Goal: Task Accomplishment & Management: Complete application form

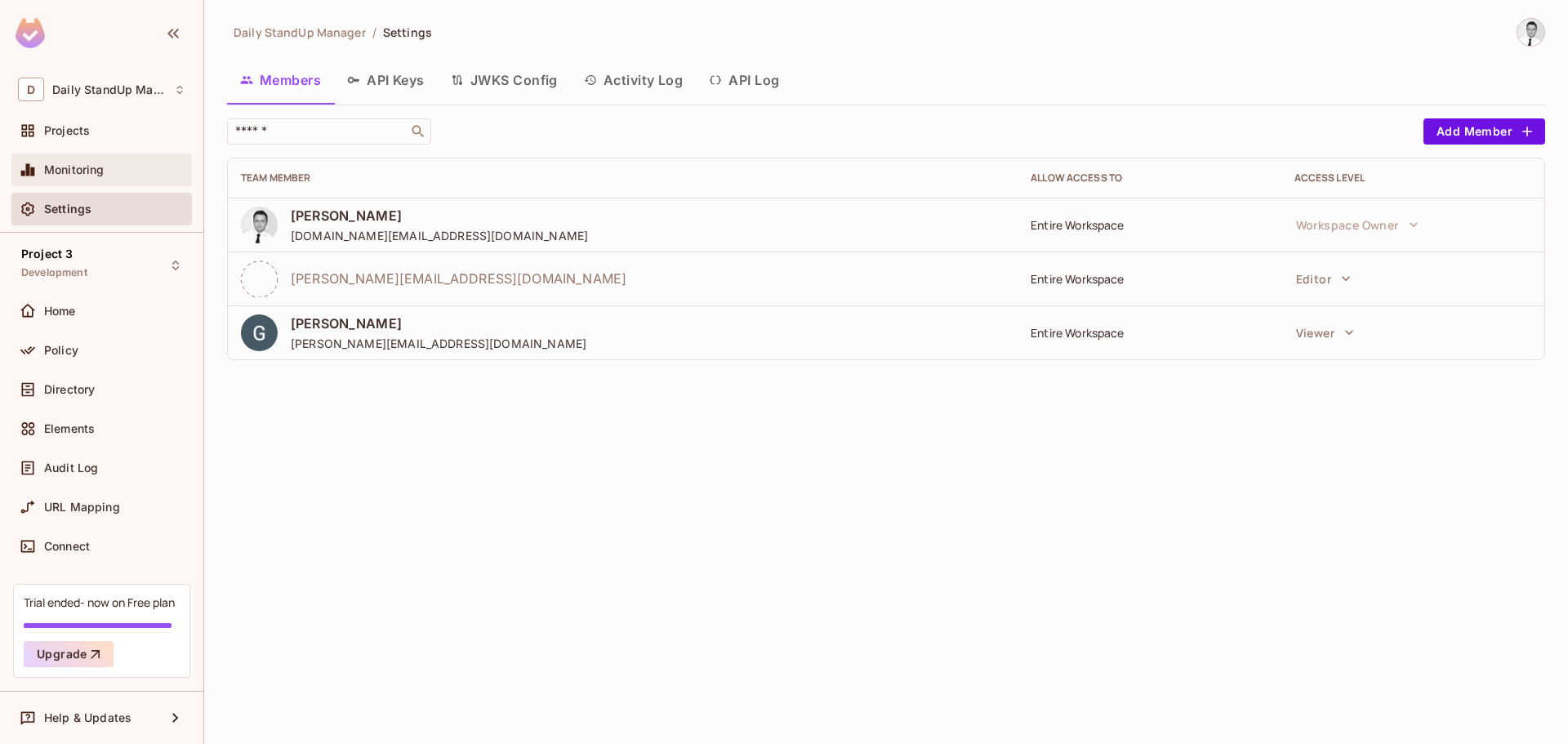
click at [82, 175] on span "Monitoring" at bounding box center [74, 169] width 61 height 13
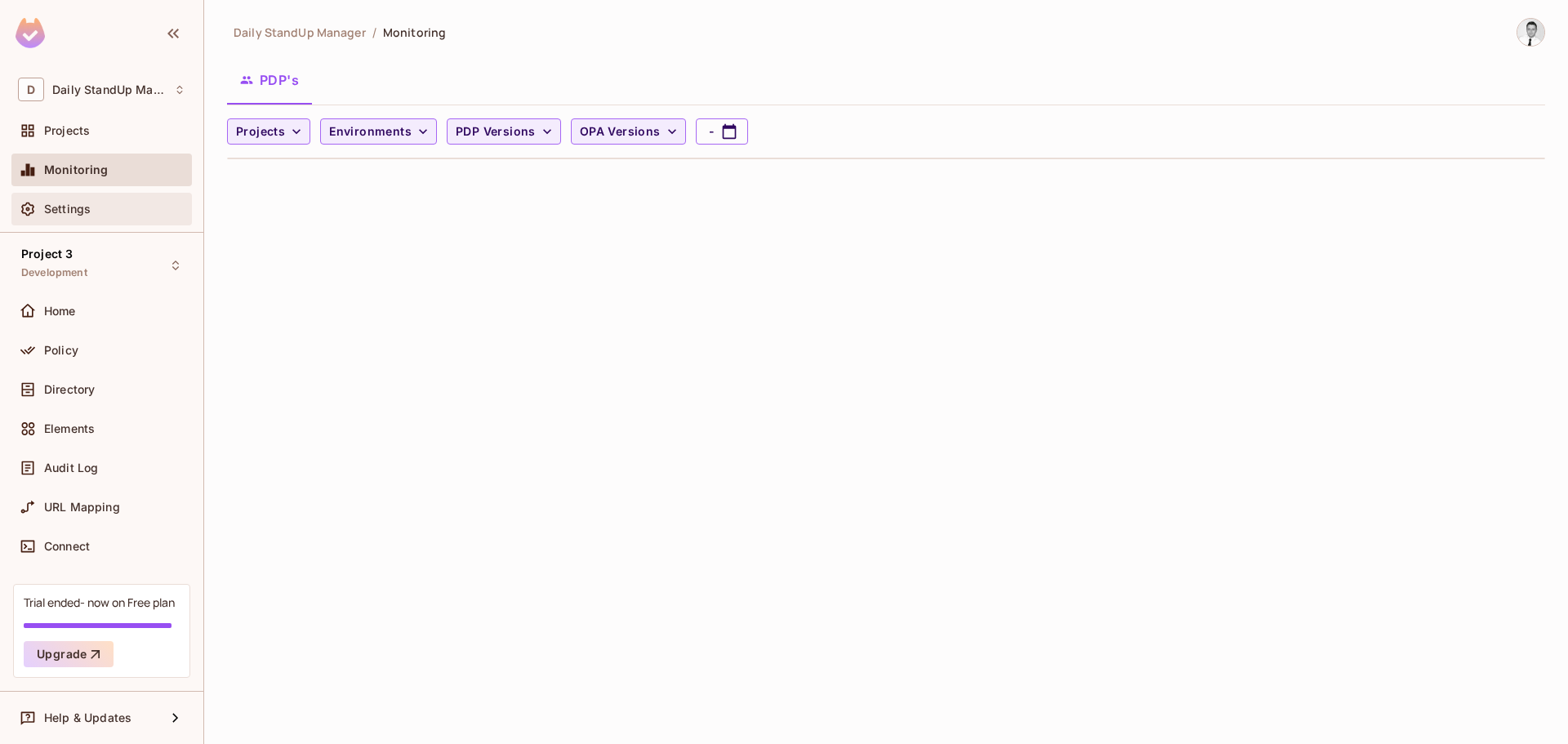
click at [70, 213] on span "Settings" at bounding box center [67, 209] width 47 height 13
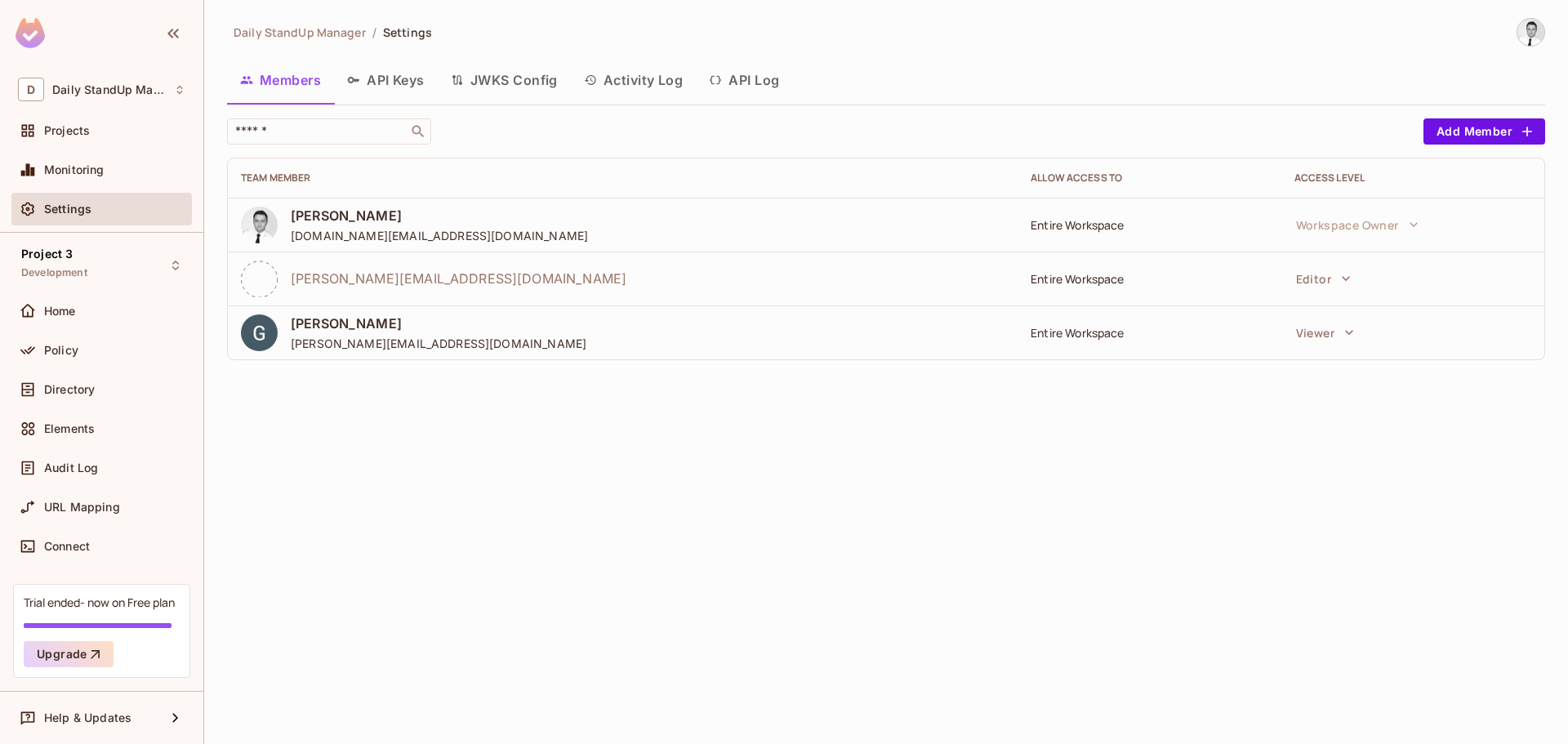
click at [385, 84] on button "API Keys" at bounding box center [386, 80] width 103 height 41
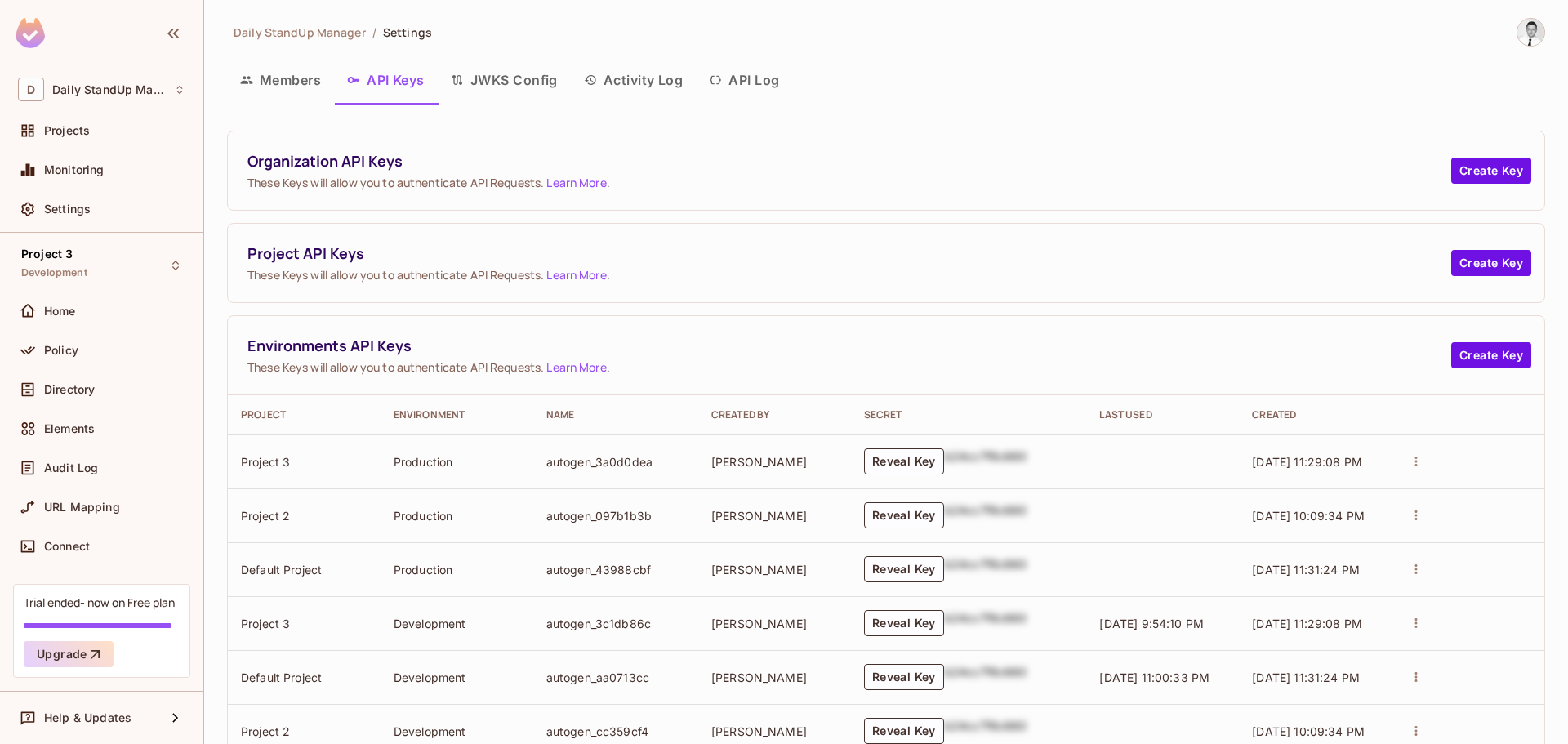
click at [505, 91] on button "JWKS Config" at bounding box center [504, 80] width 133 height 41
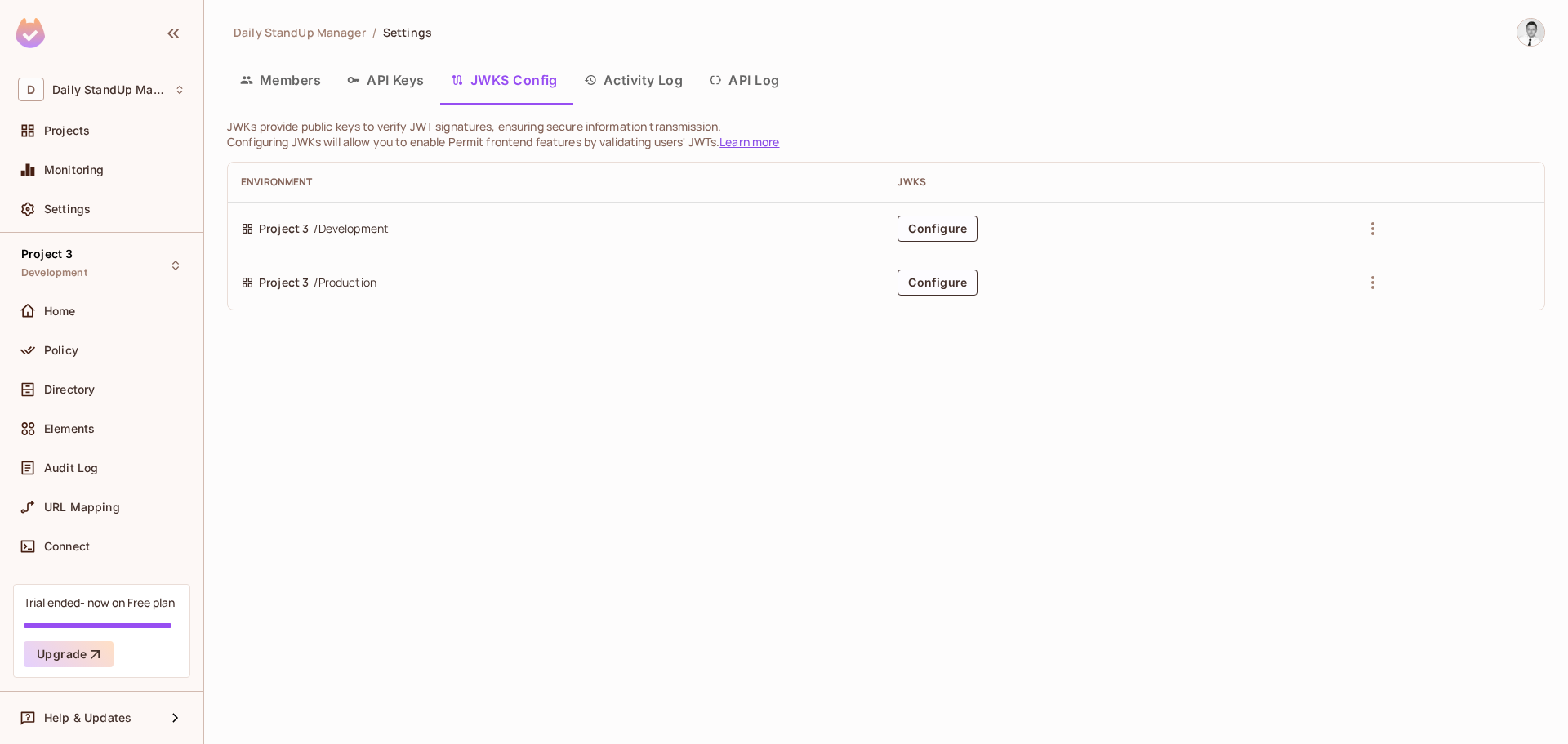
click at [645, 86] on button "Activity Log" at bounding box center [634, 80] width 125 height 41
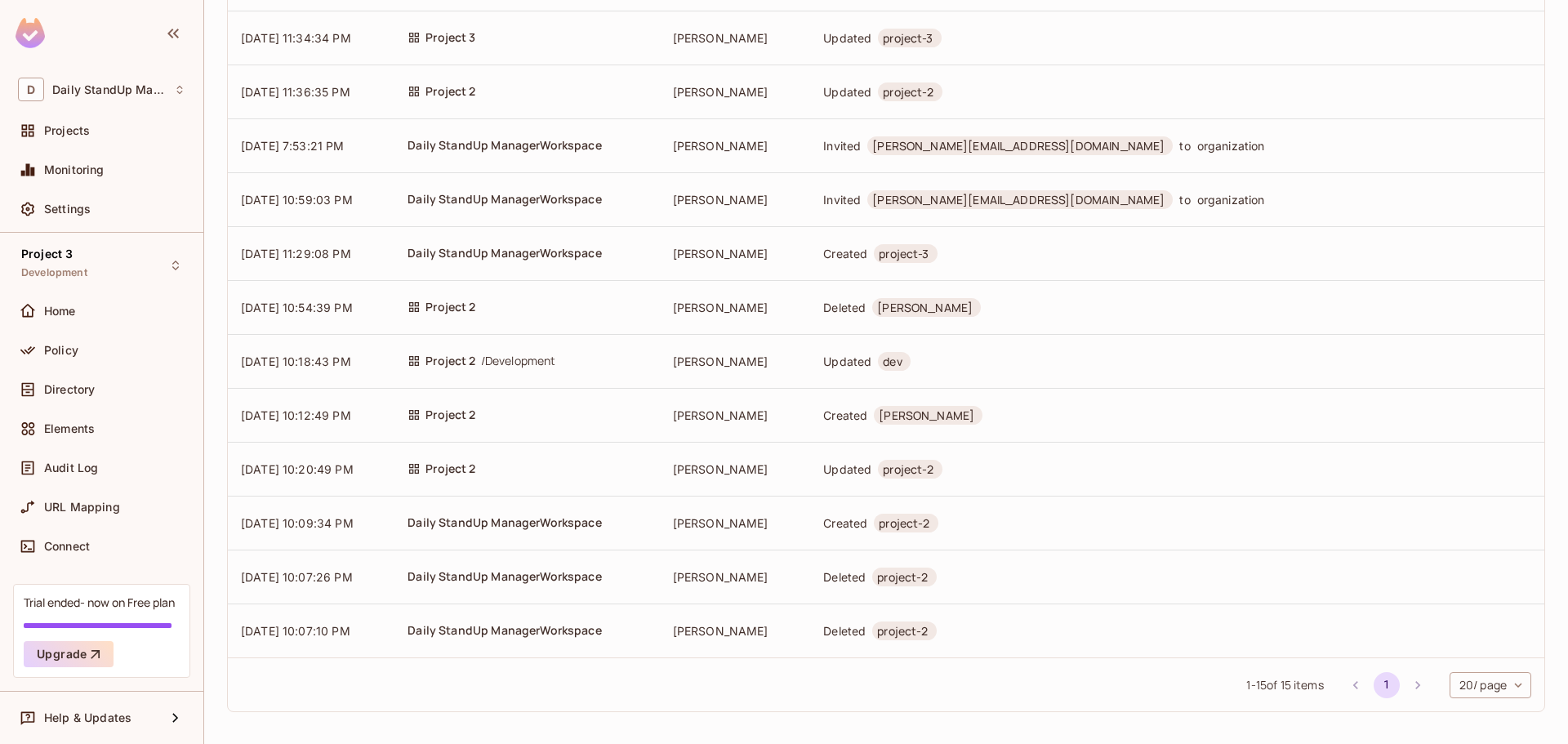
scroll to position [353, 0]
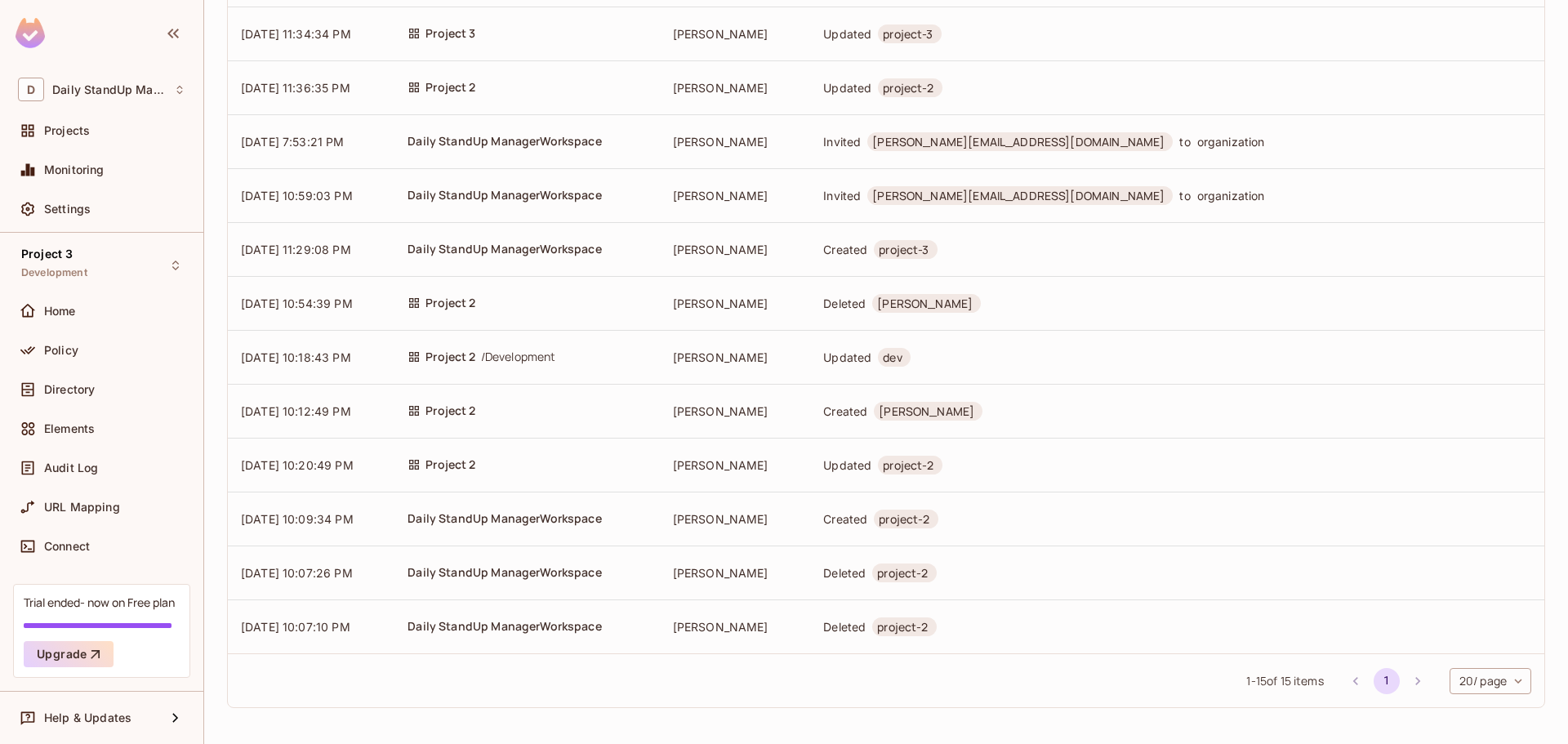
click at [1404, 680] on li "pagination navigation" at bounding box center [1417, 680] width 31 height 26
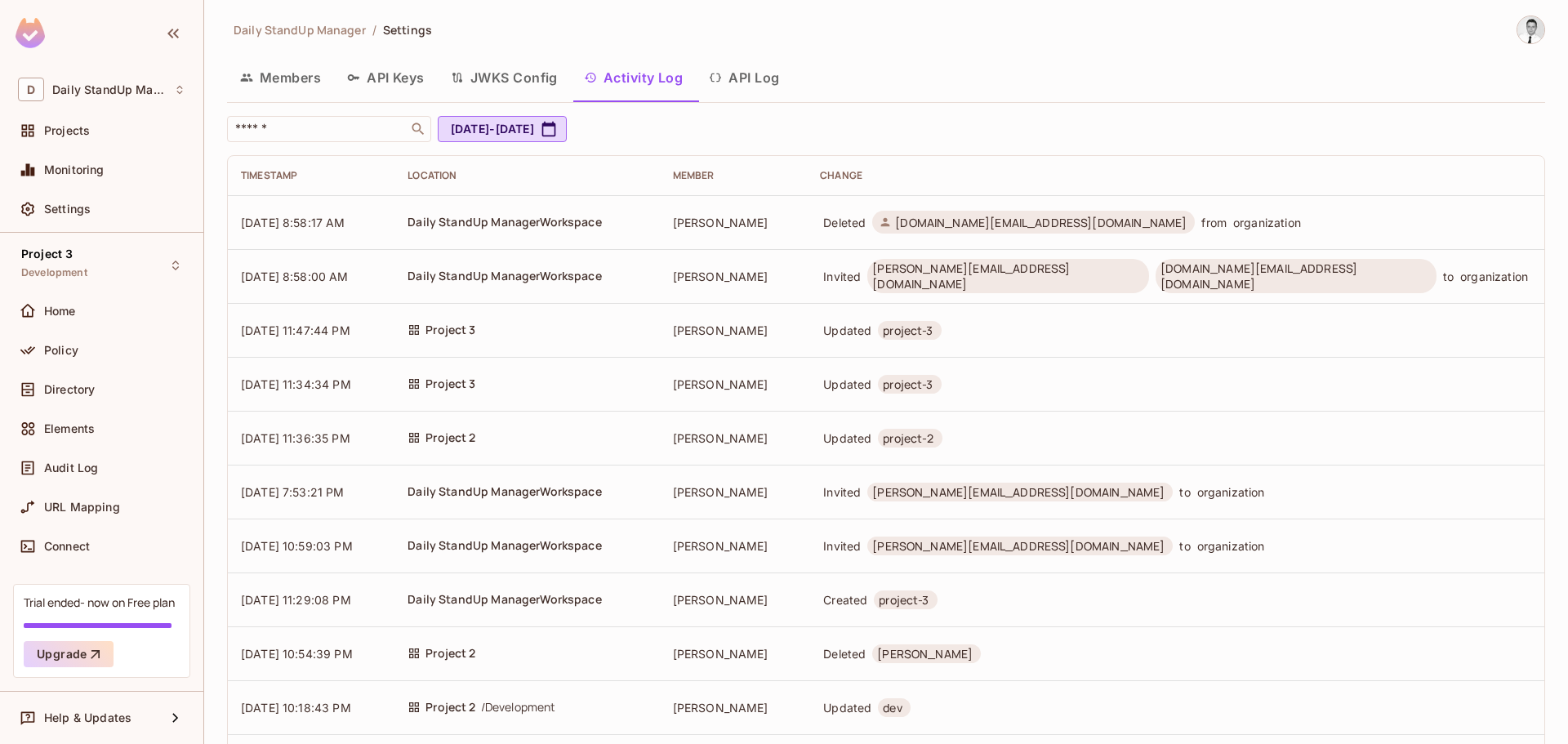
scroll to position [0, 0]
click at [779, 86] on button "API Log" at bounding box center [743, 80] width 97 height 41
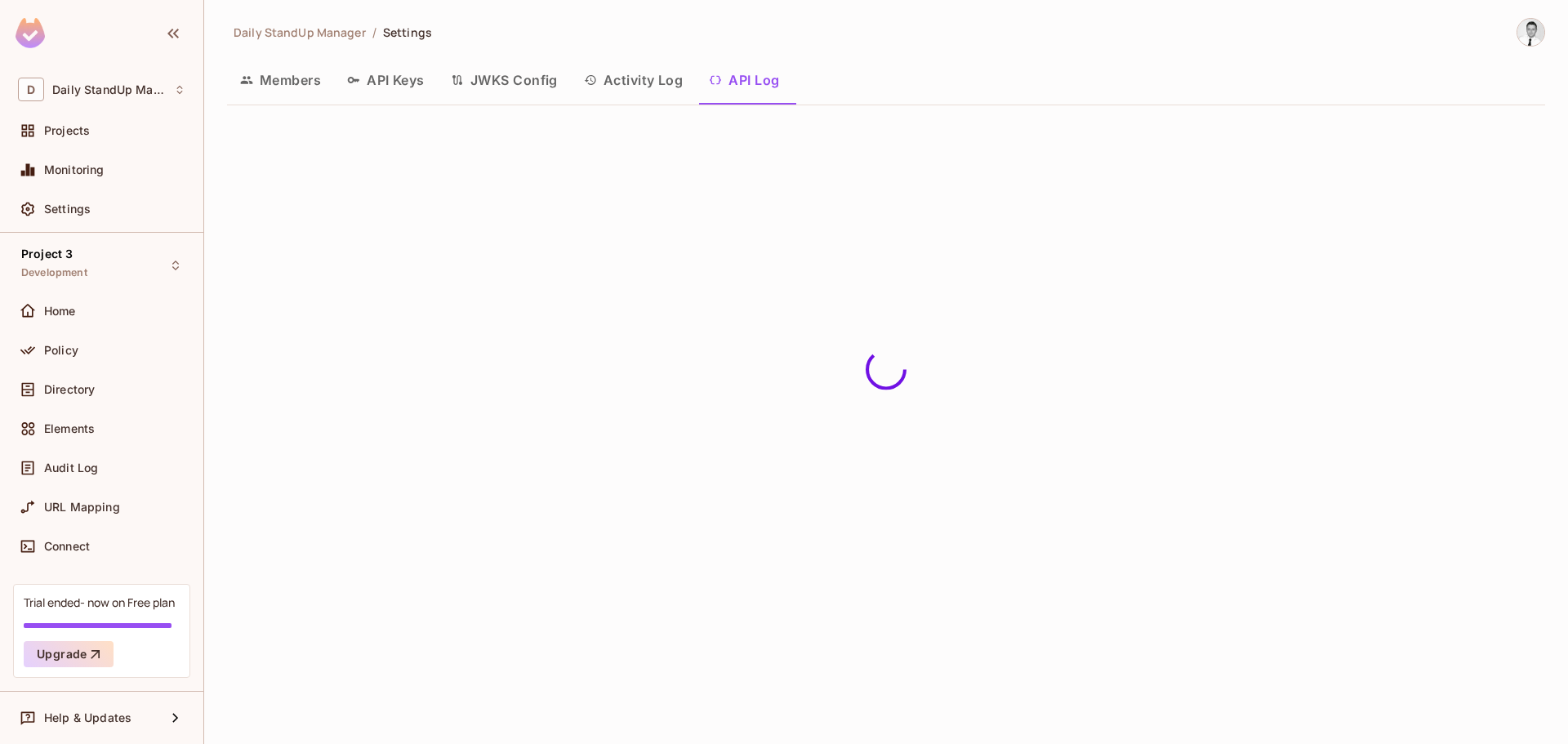
click at [635, 85] on button "Activity Log" at bounding box center [634, 80] width 125 height 41
click at [557, 128] on icon "button" at bounding box center [548, 131] width 16 height 16
select select "*"
select select "****"
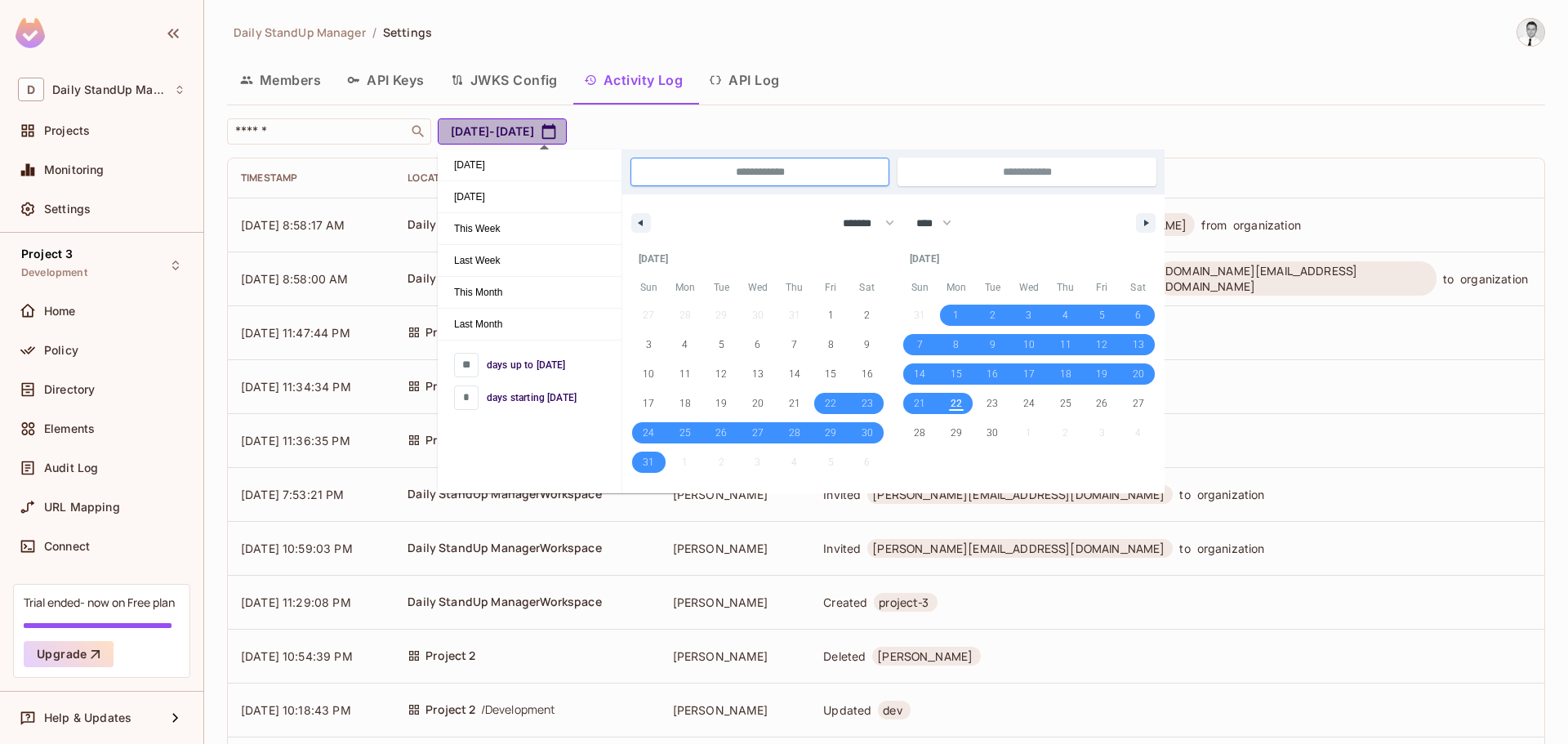
click at [556, 128] on icon "button" at bounding box center [549, 131] width 14 height 15
drag, startPoint x: 990, startPoint y: 134, endPoint x: 993, endPoint y: 122, distance: 12.4
click at [991, 125] on div "​ [DATE] - [DATE]" at bounding box center [882, 131] width 1310 height 26
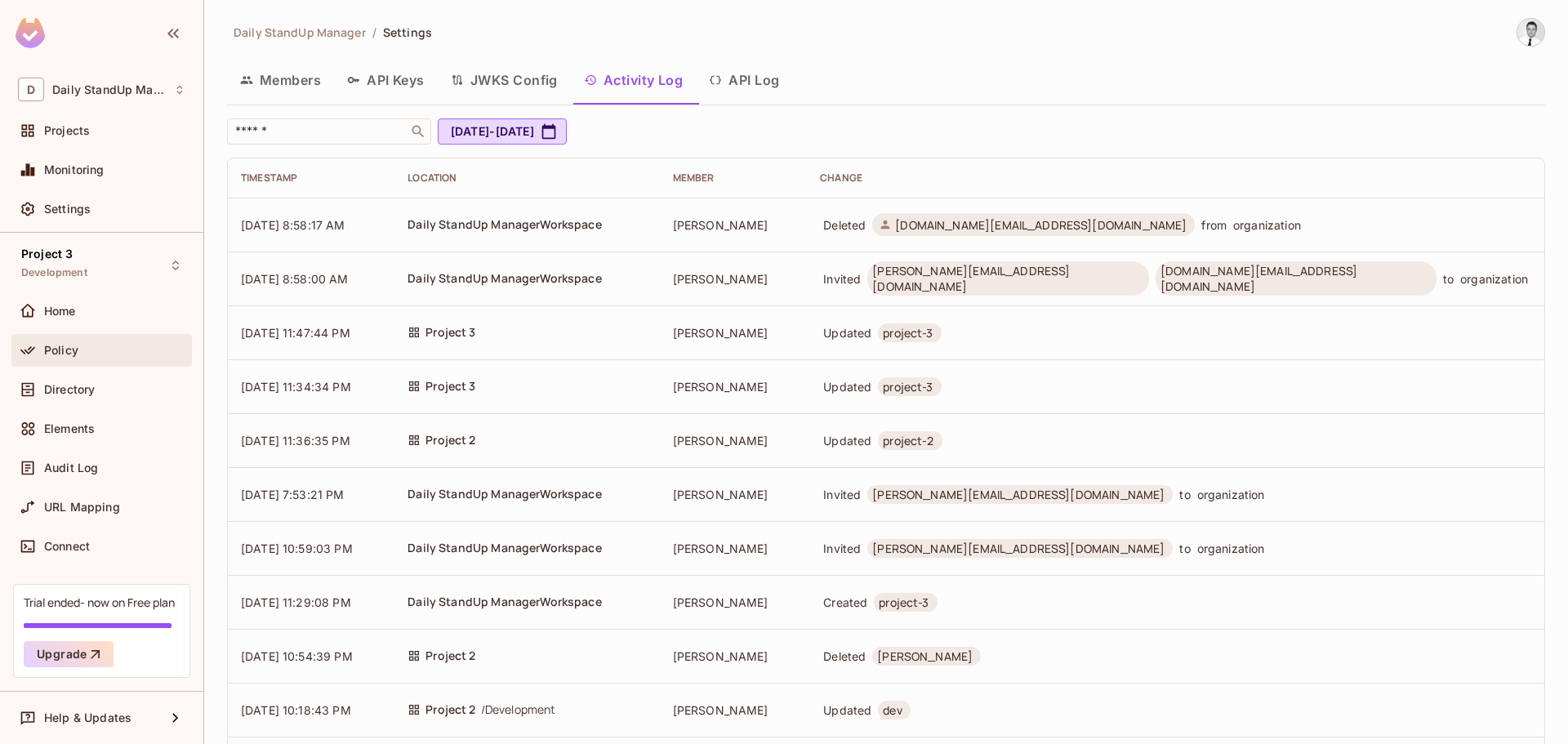
click at [76, 335] on div "Policy" at bounding box center [100, 350] width 180 height 33
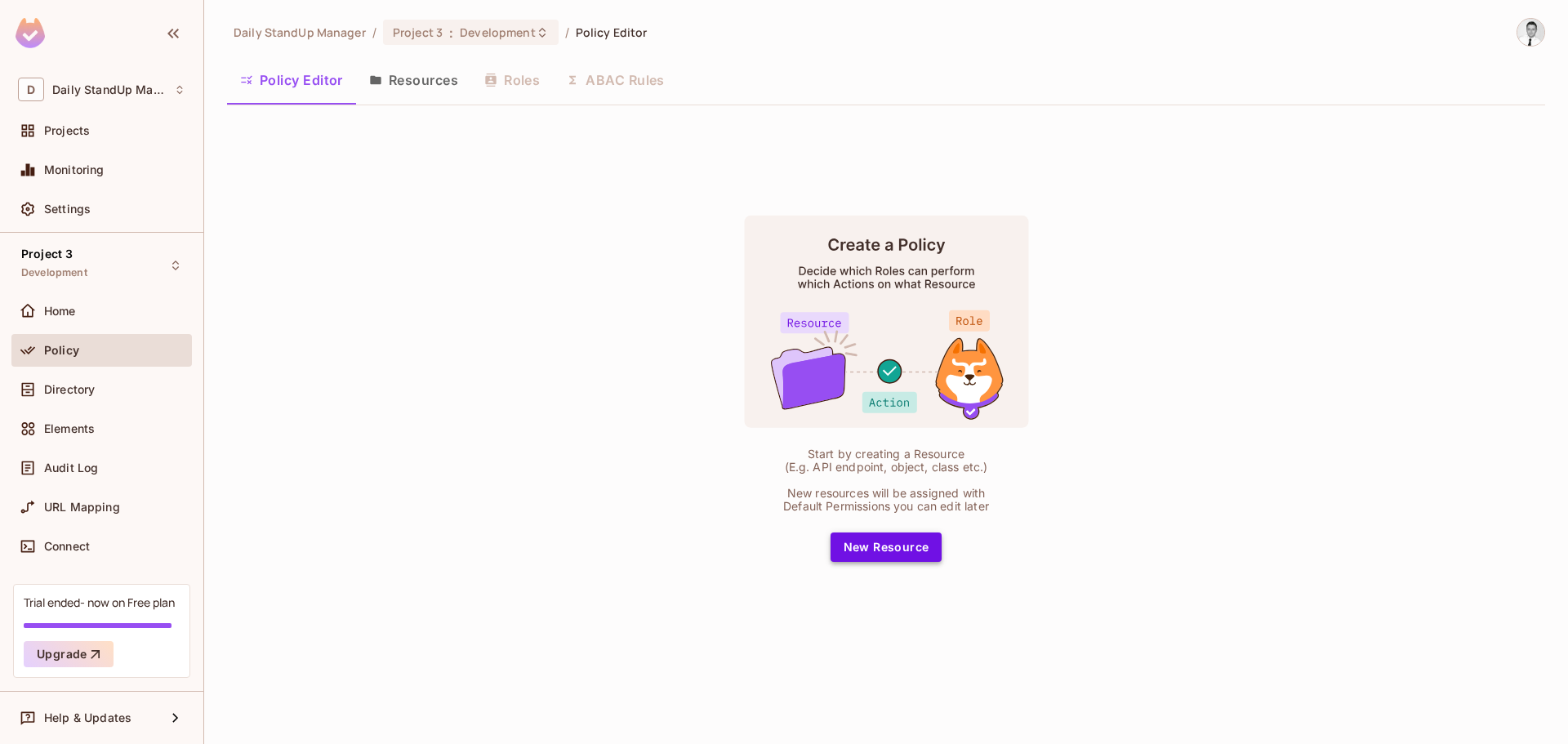
click at [883, 555] on button "New Resource" at bounding box center [886, 547] width 111 height 30
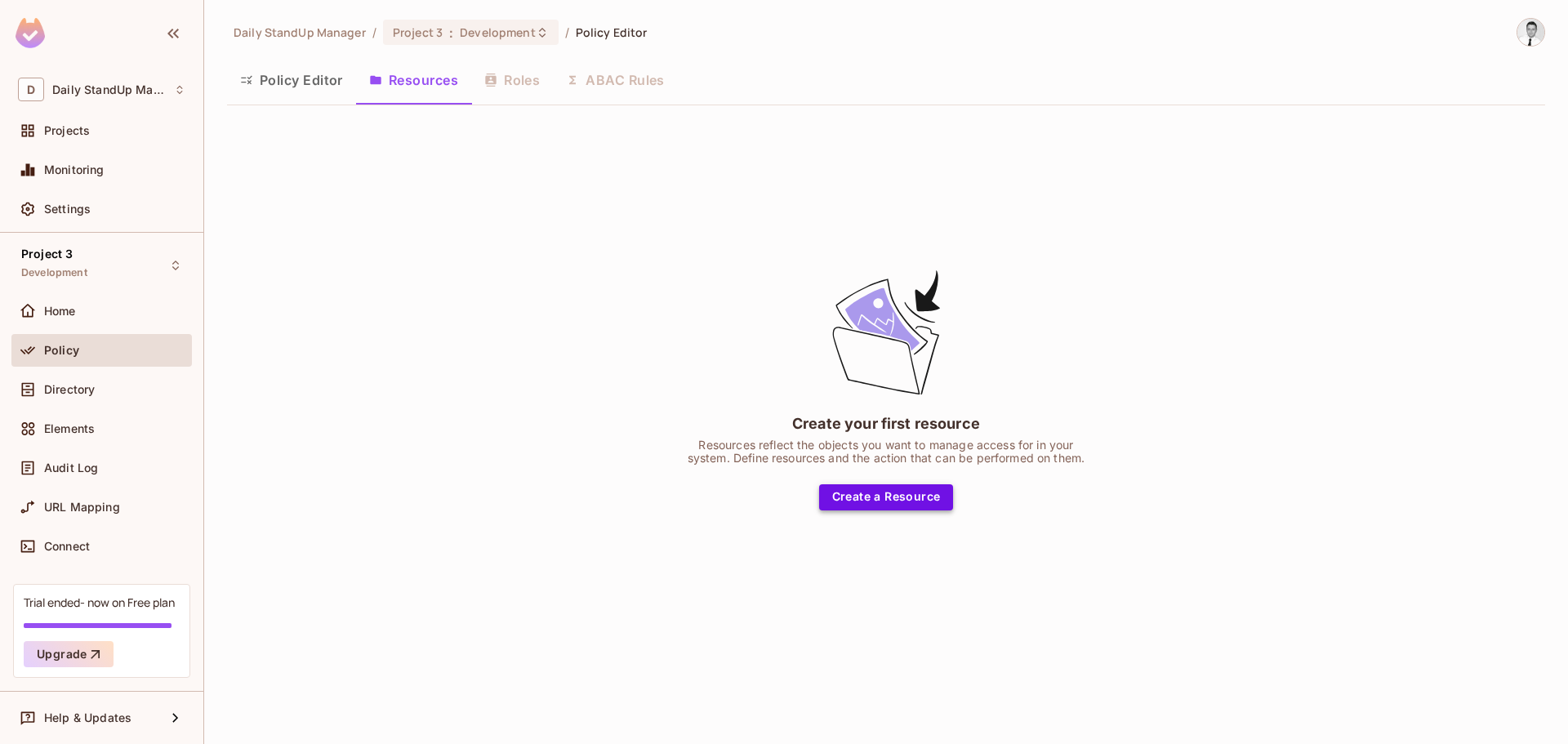
click at [909, 492] on button "Create a Resource" at bounding box center [885, 497] width 134 height 26
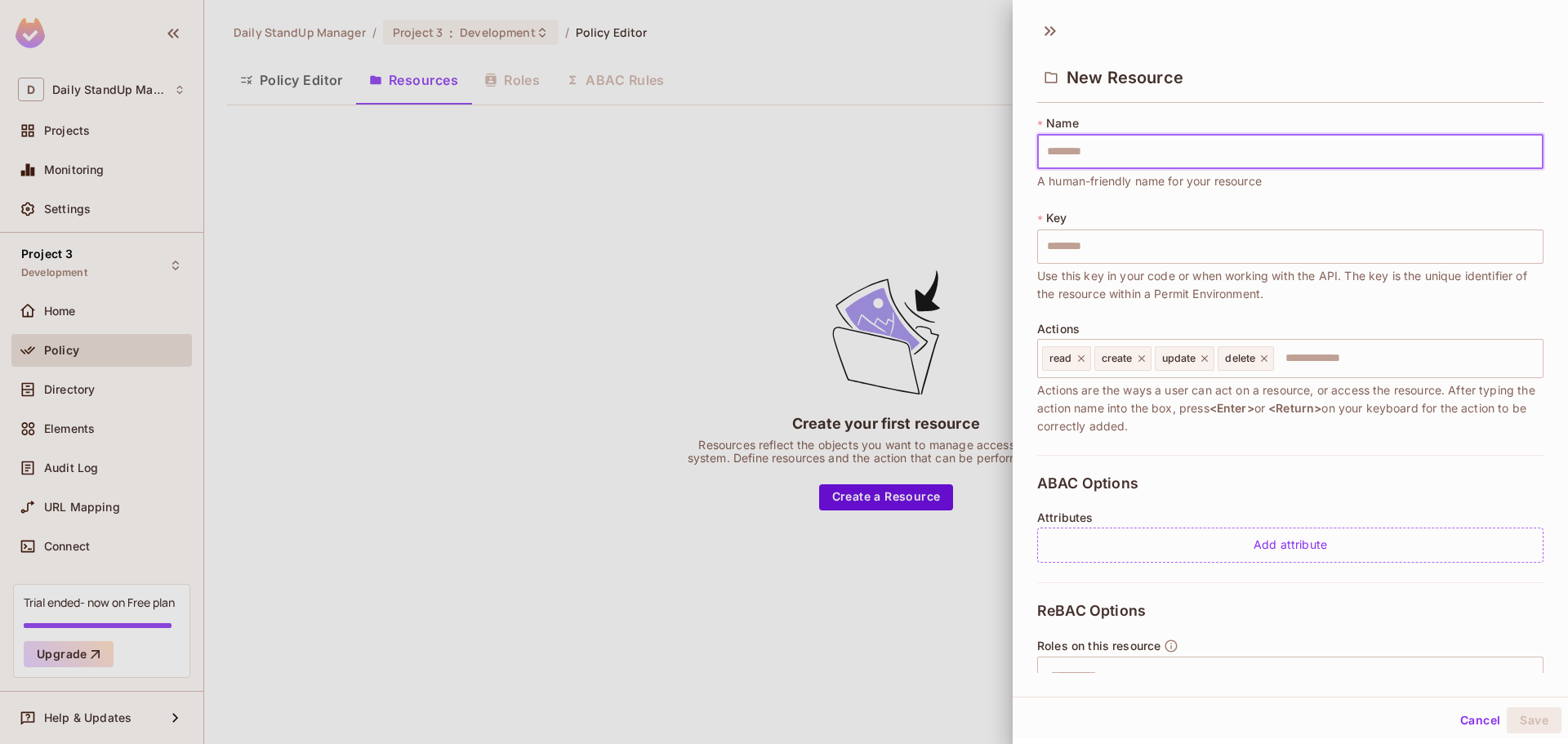
click at [1125, 156] on input "text" at bounding box center [1289, 151] width 506 height 34
click at [1289, 97] on div "New Resource" at bounding box center [1289, 76] width 506 height 53
click at [1339, 382] on span "Actions are the ways a user can act on a resource, or access the resource. Afte…" at bounding box center [1289, 408] width 506 height 54
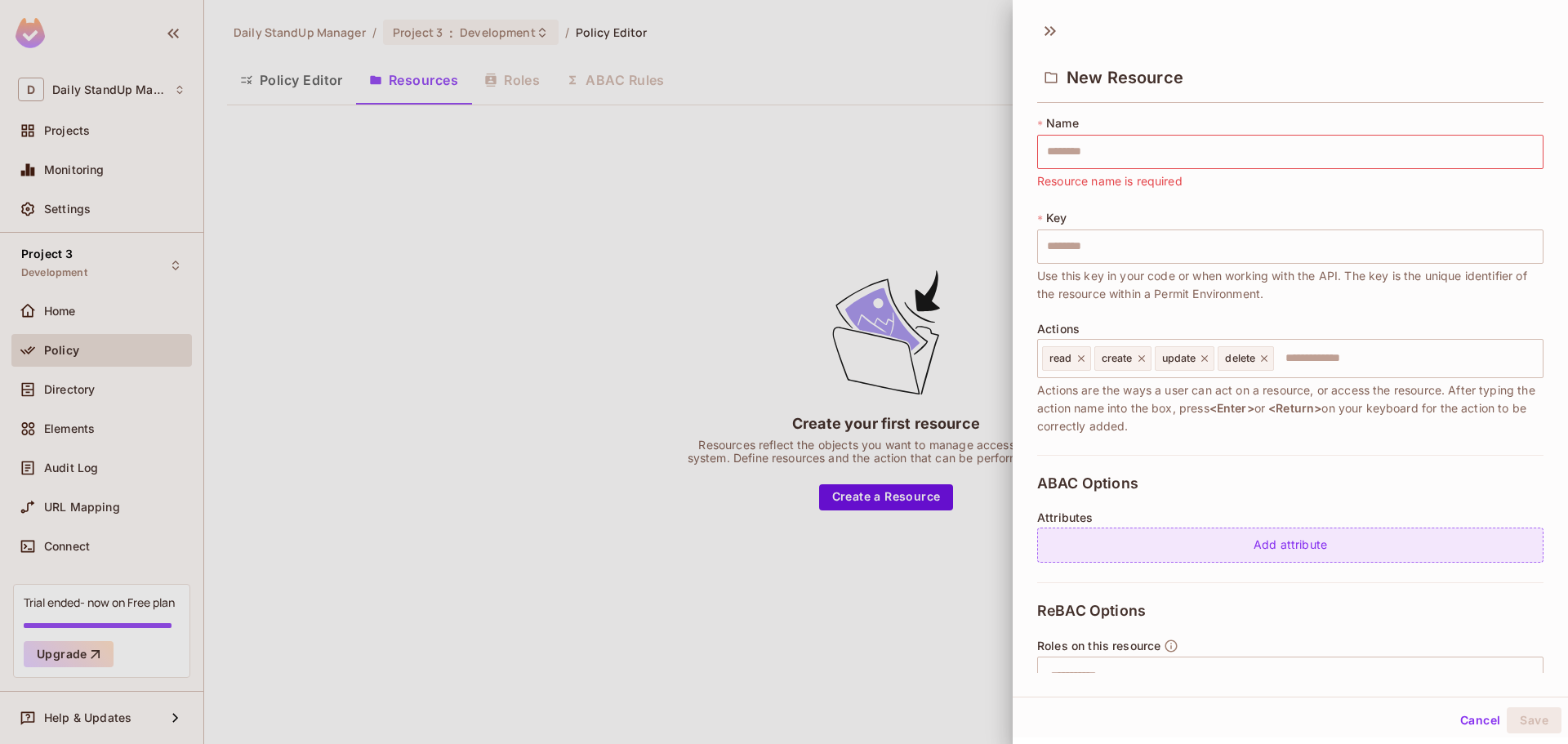
click at [1267, 549] on div "Add attribute" at bounding box center [1289, 544] width 506 height 35
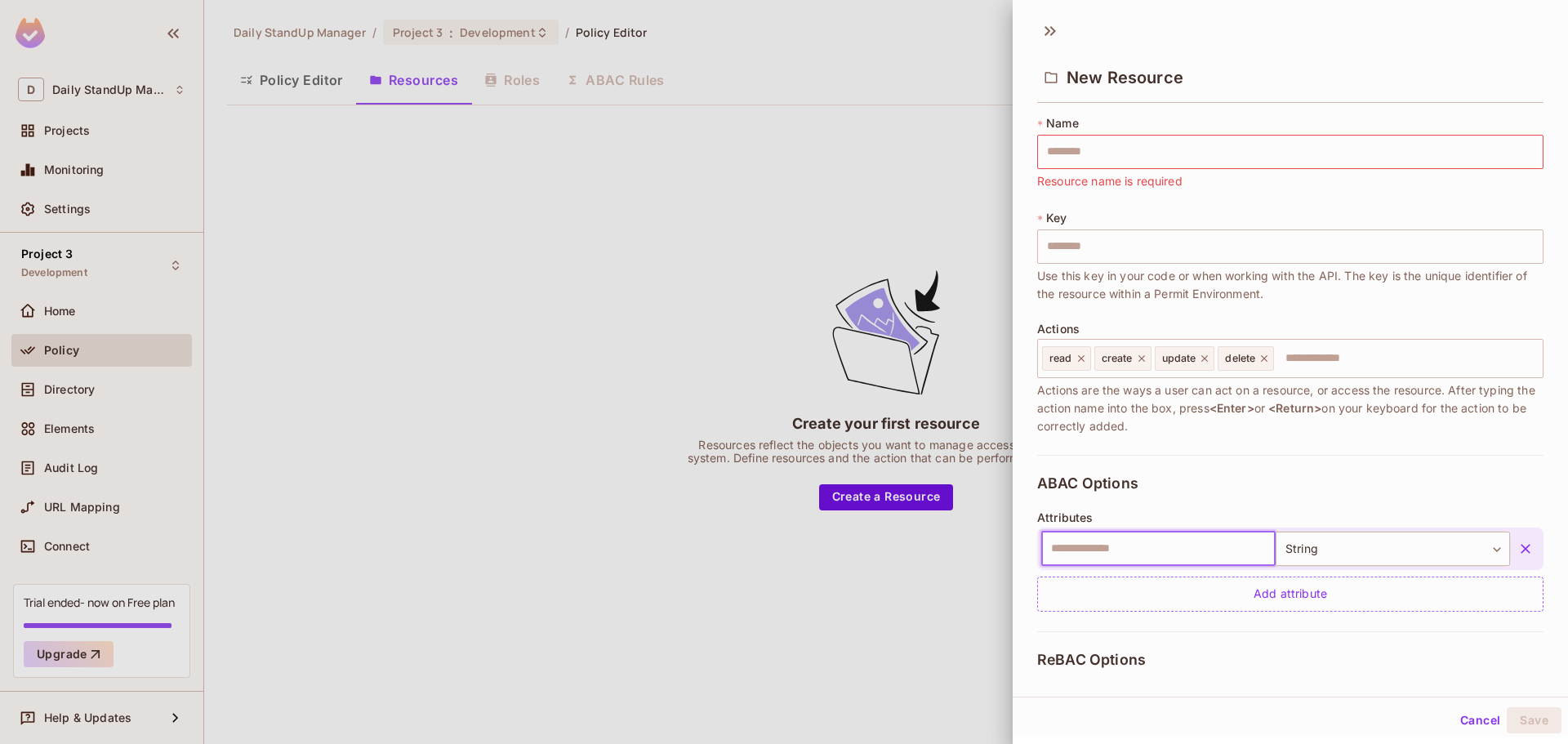
click at [1162, 542] on input "text" at bounding box center [1159, 548] width 235 height 34
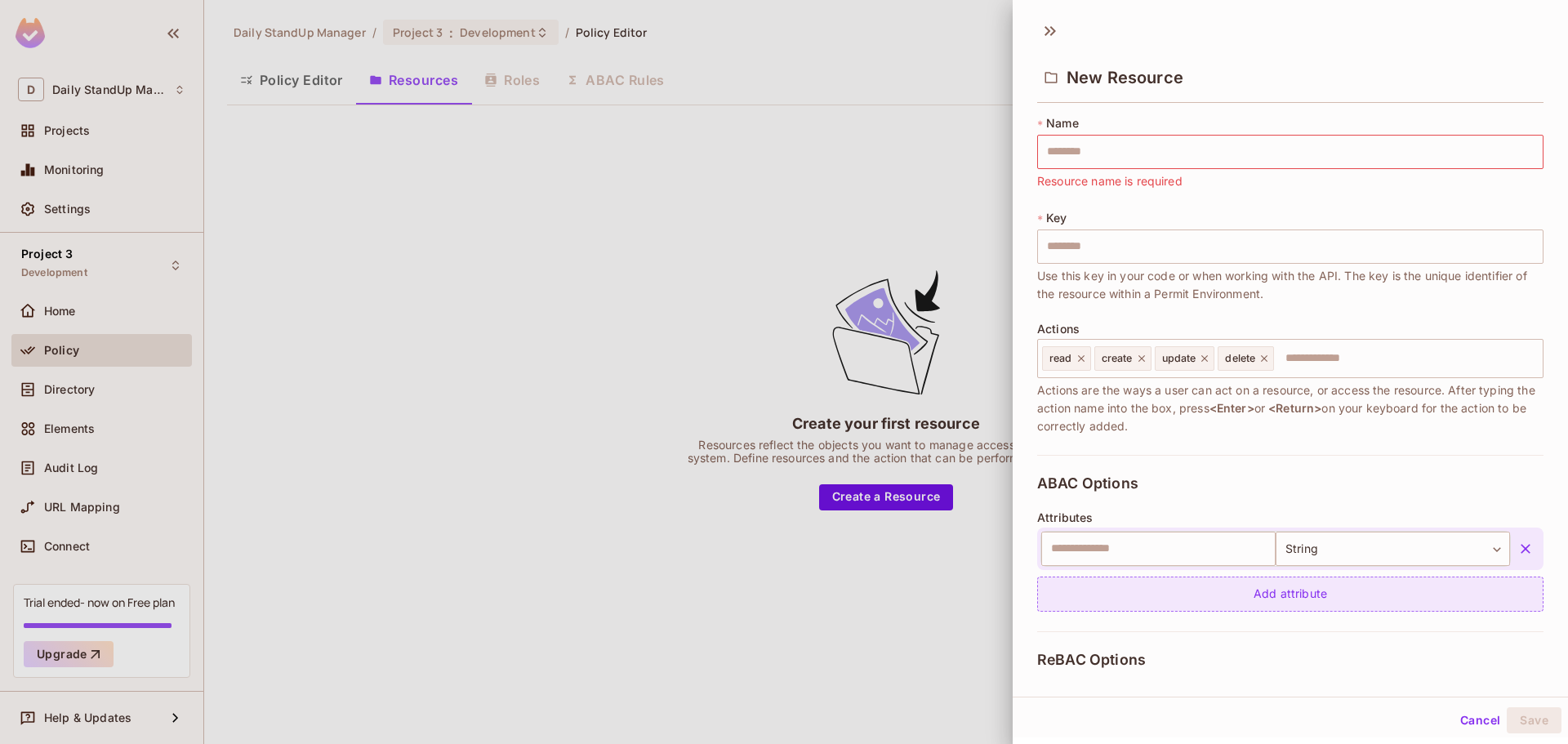
click at [1246, 595] on div "Add attribute" at bounding box center [1289, 593] width 506 height 35
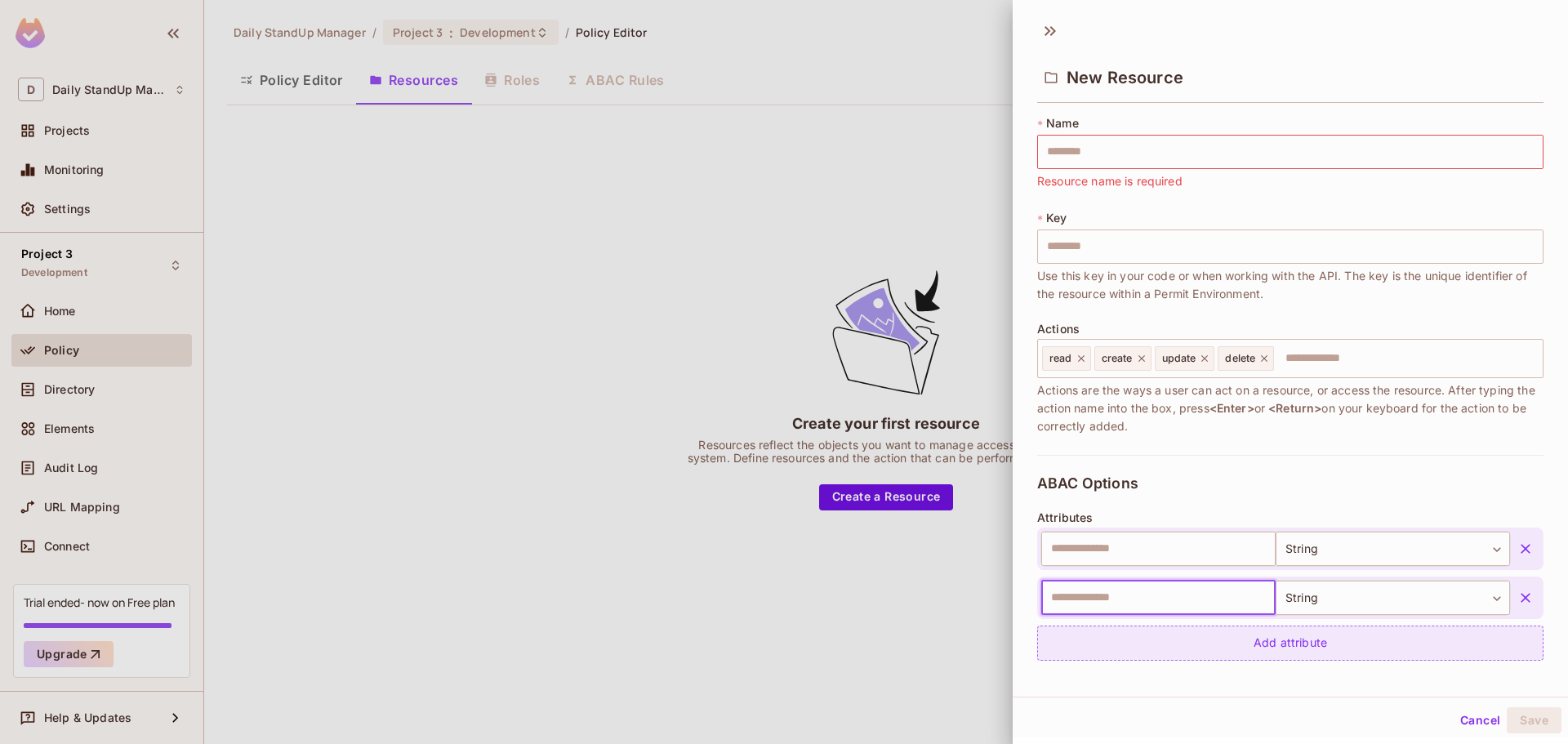
click at [1517, 597] on icon "button" at bounding box center [1525, 598] width 16 height 16
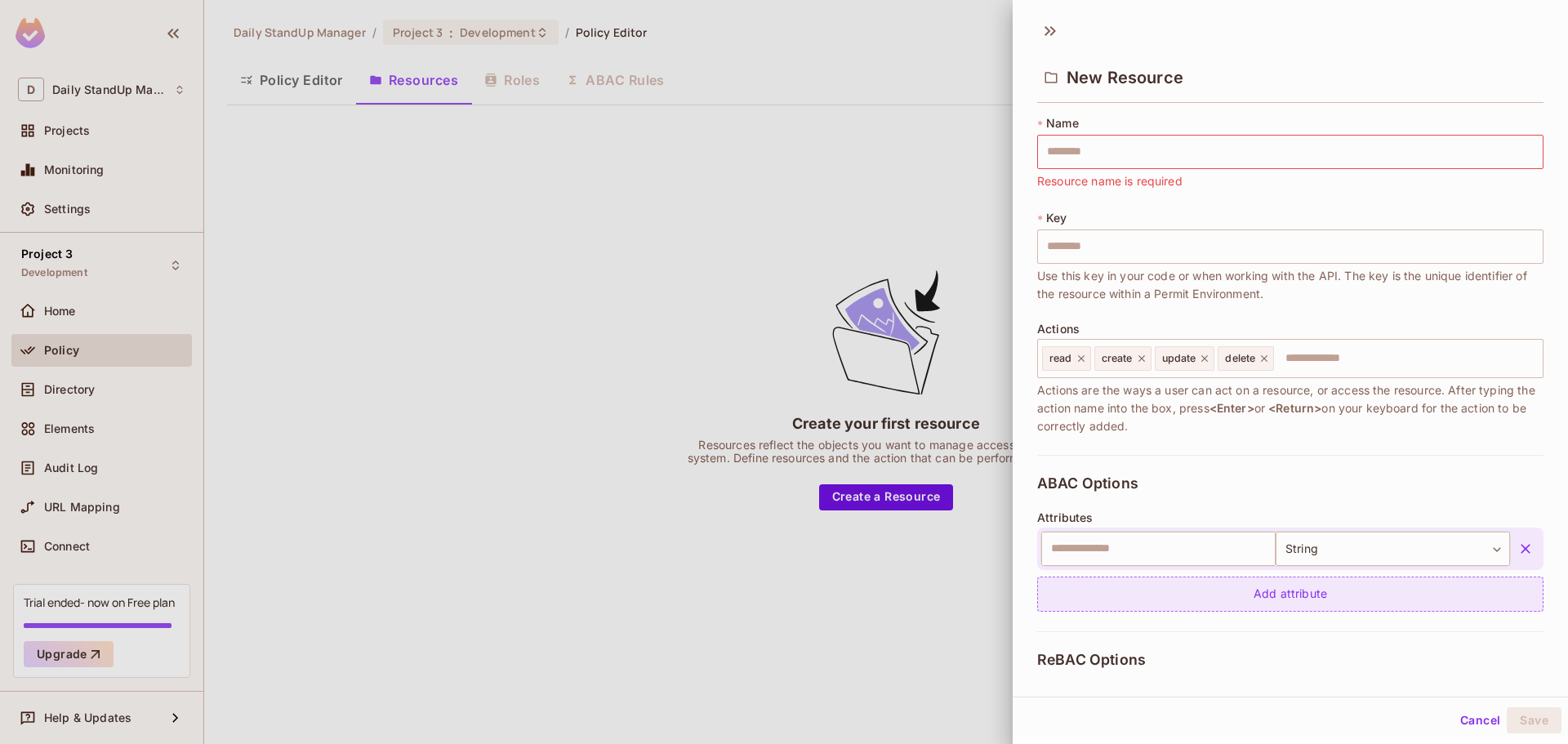
scroll to position [163, 0]
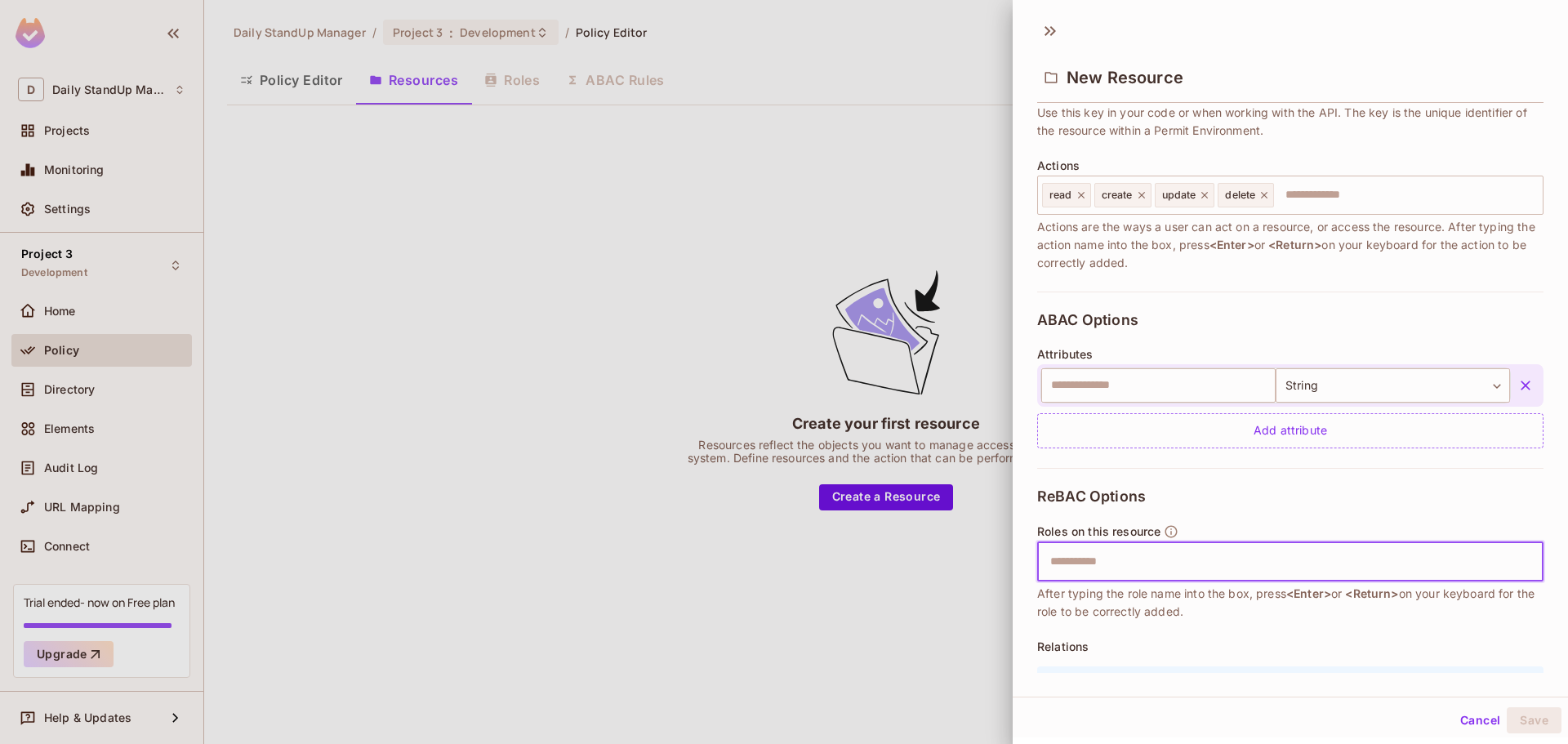
click at [1249, 564] on input "text" at bounding box center [1288, 561] width 495 height 33
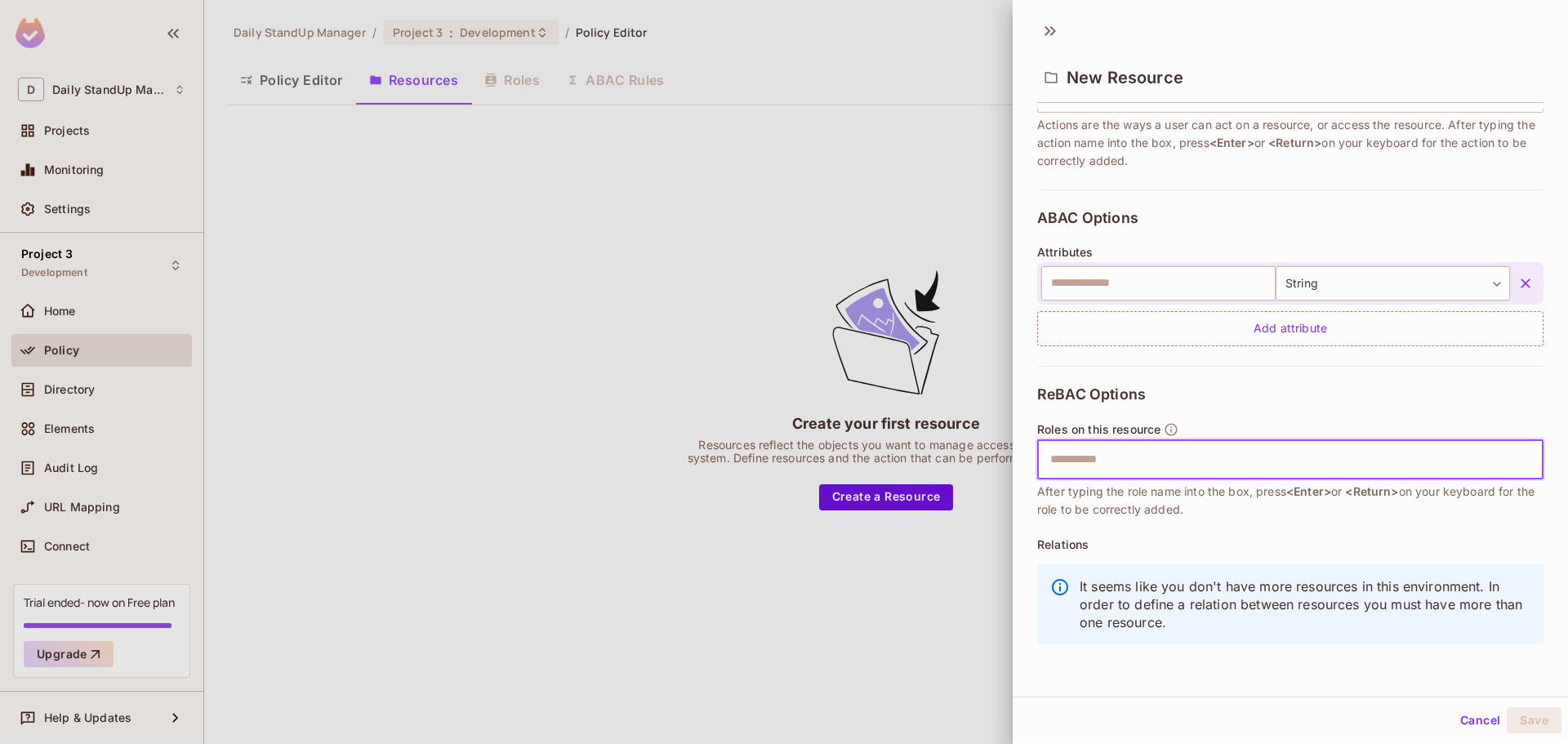
scroll to position [267, 0]
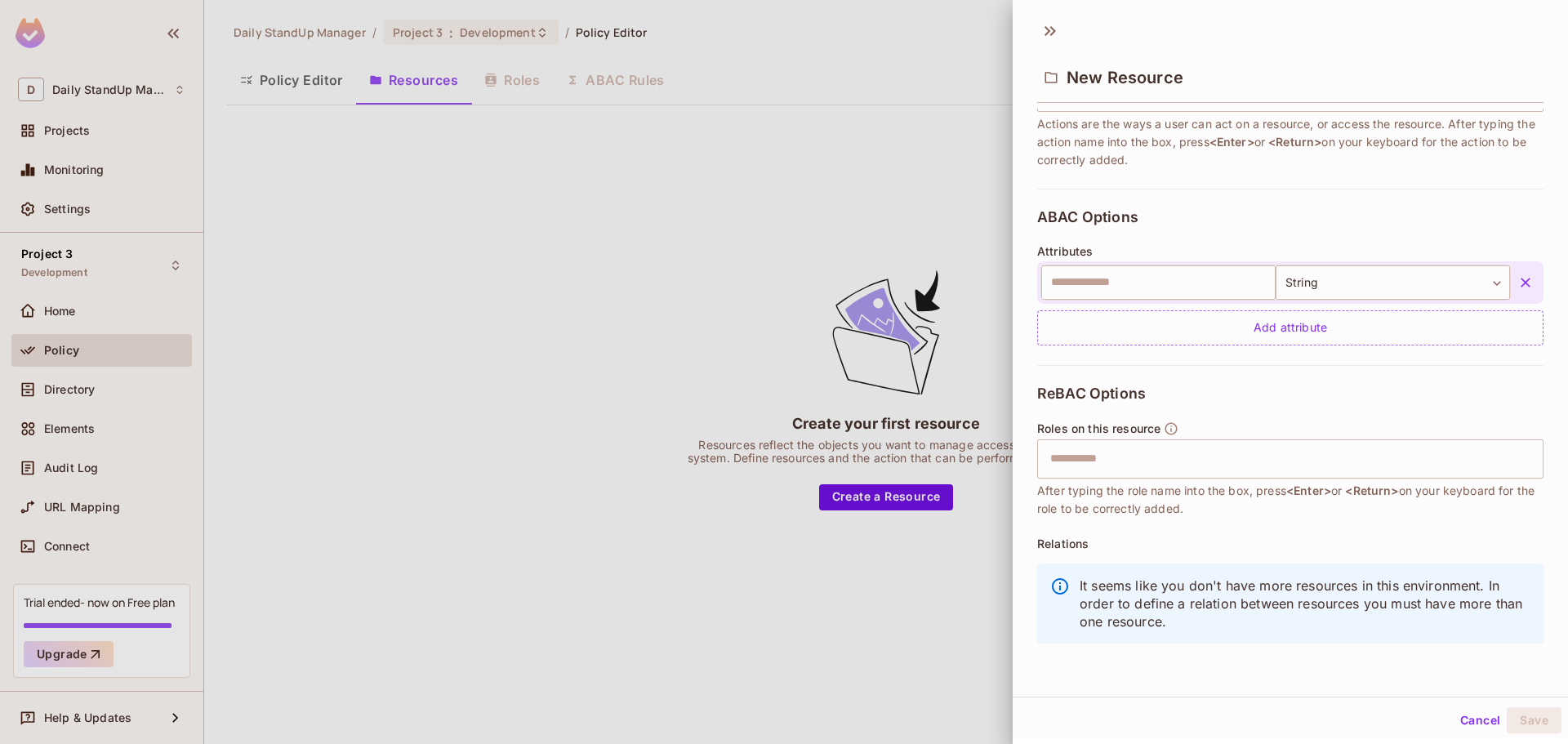
click at [1121, 600] on p "It seems like you don't have more resources in this environment. In order to de…" at bounding box center [1304, 603] width 451 height 54
click at [1454, 717] on button "Cancel" at bounding box center [1479, 720] width 53 height 26
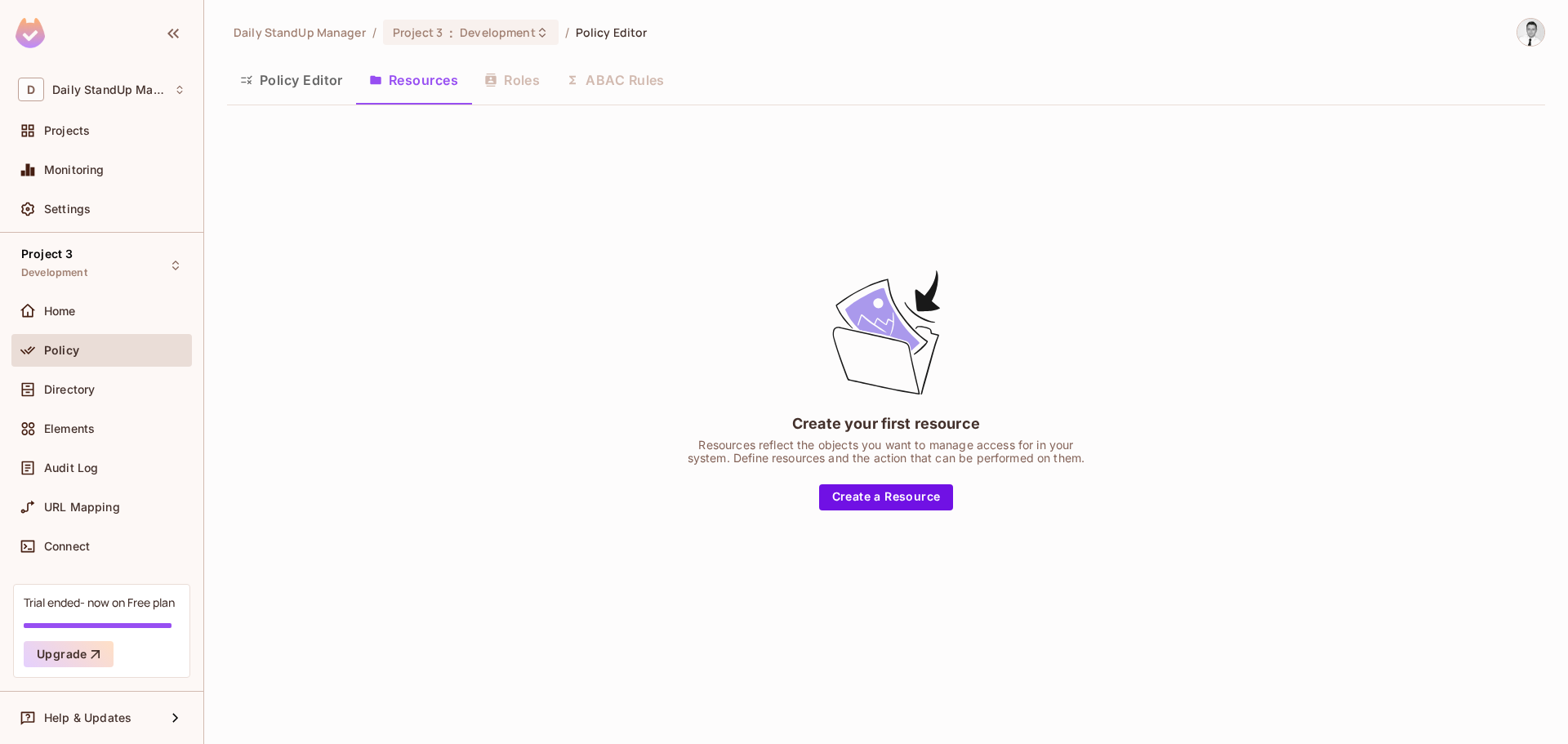
click at [522, 88] on div "Policy Editor Resources Roles ABAC Rules" at bounding box center [885, 80] width 1318 height 41
click at [642, 79] on div "Policy Editor Resources Roles ABAC Rules" at bounding box center [885, 80] width 1318 height 41
click at [408, 85] on button "Resources" at bounding box center [414, 80] width 115 height 41
click at [301, 79] on button "Policy Editor" at bounding box center [292, 80] width 129 height 41
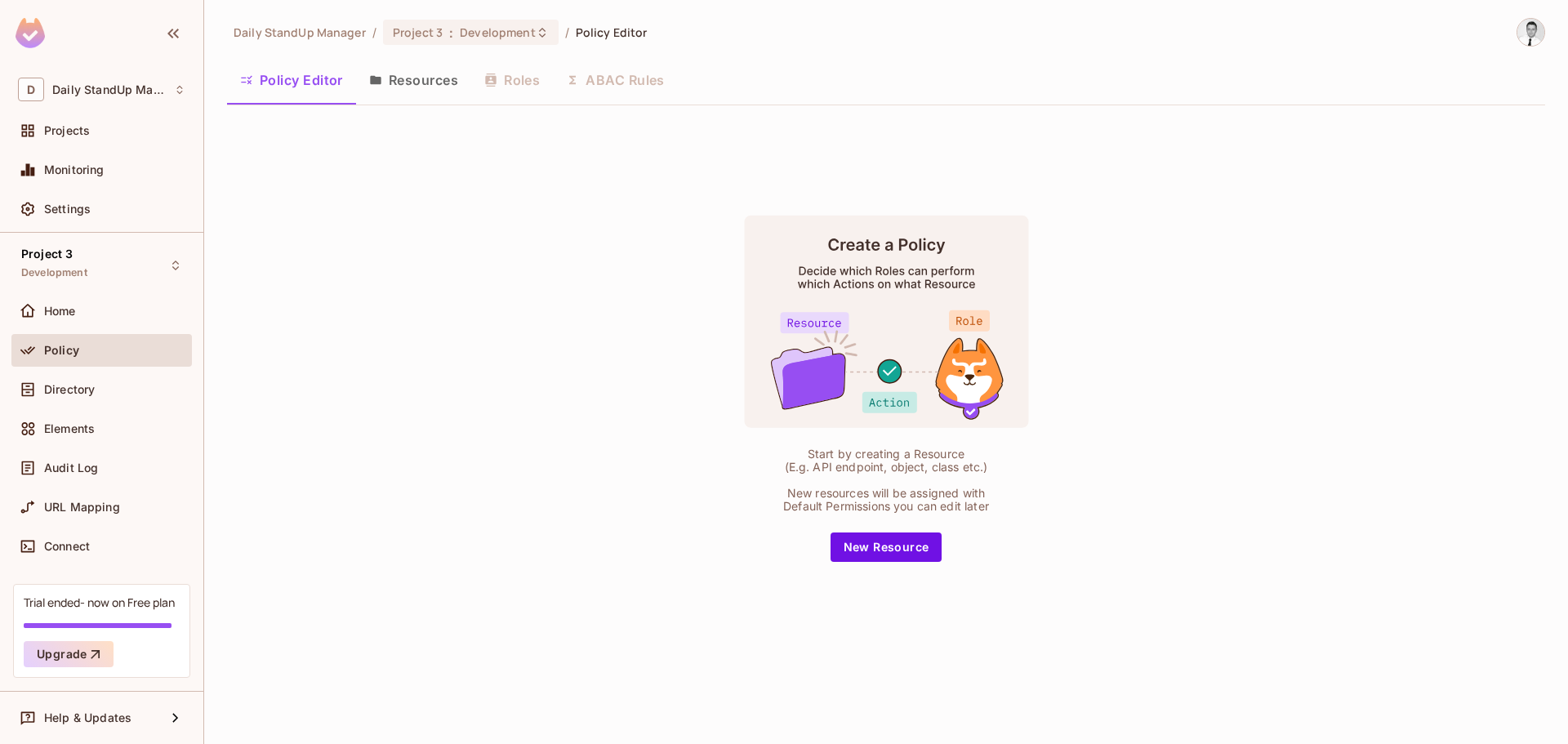
click at [398, 81] on button "Resources" at bounding box center [414, 80] width 115 height 41
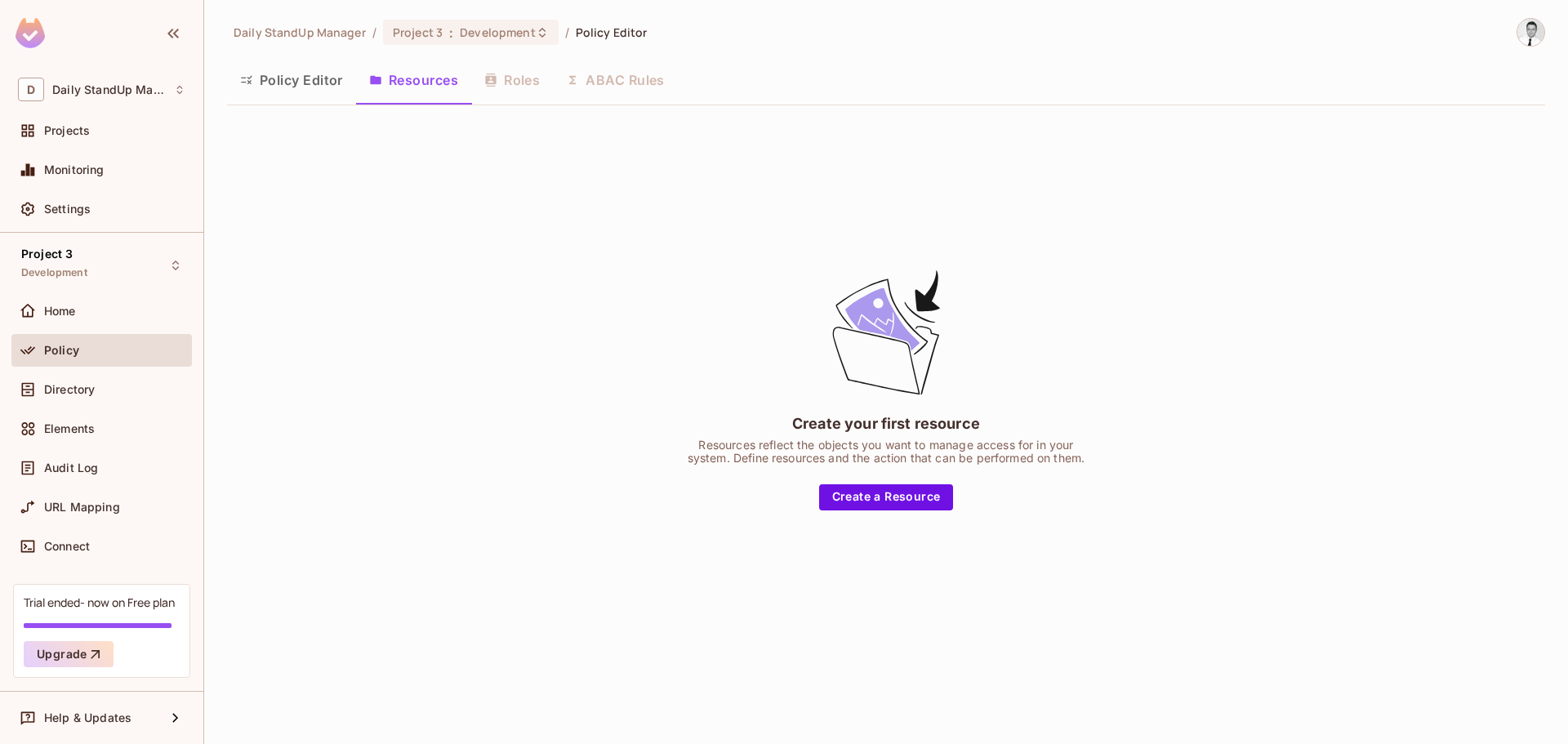
click at [285, 78] on button "Policy Editor" at bounding box center [292, 80] width 129 height 41
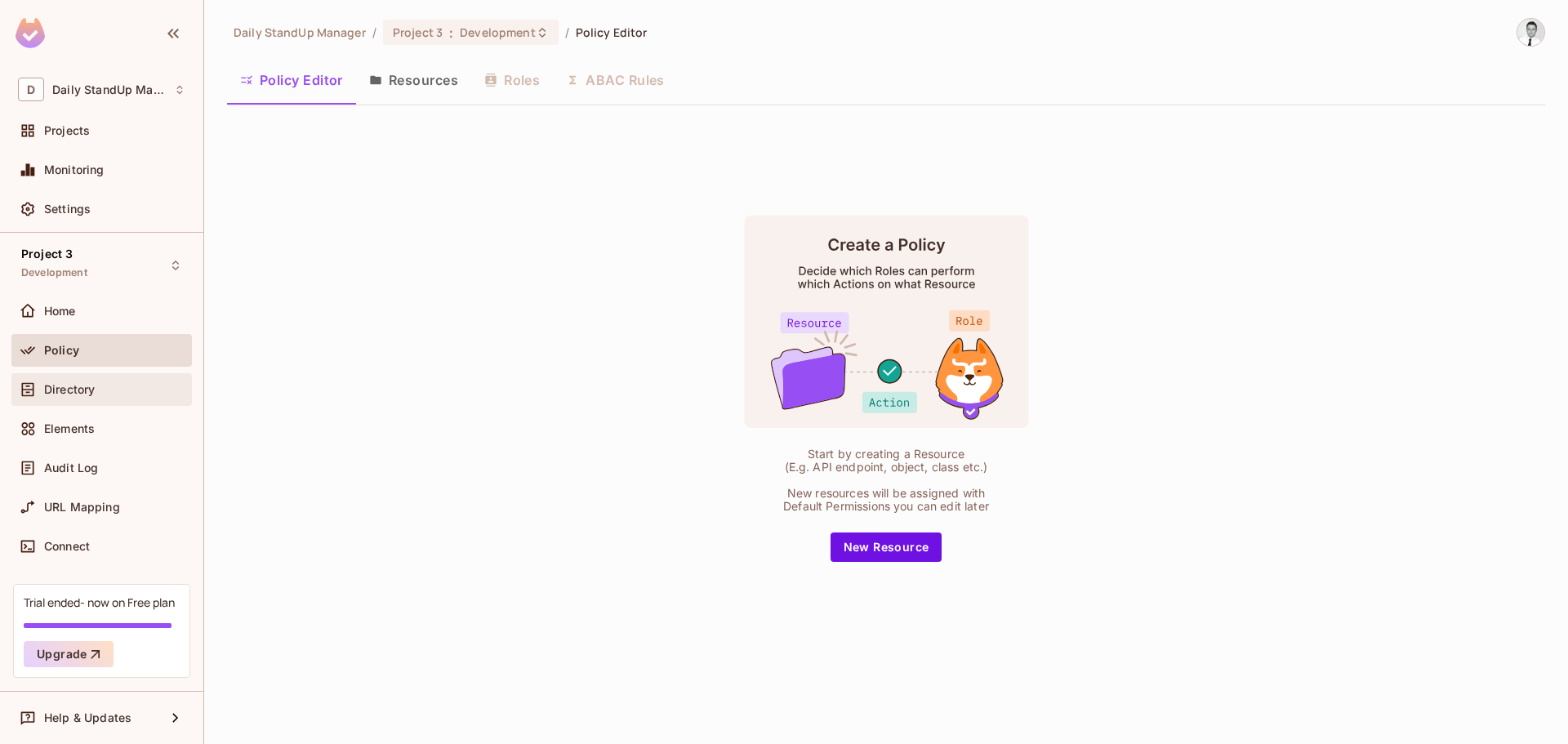
click at [24, 395] on icon at bounding box center [28, 389] width 12 height 14
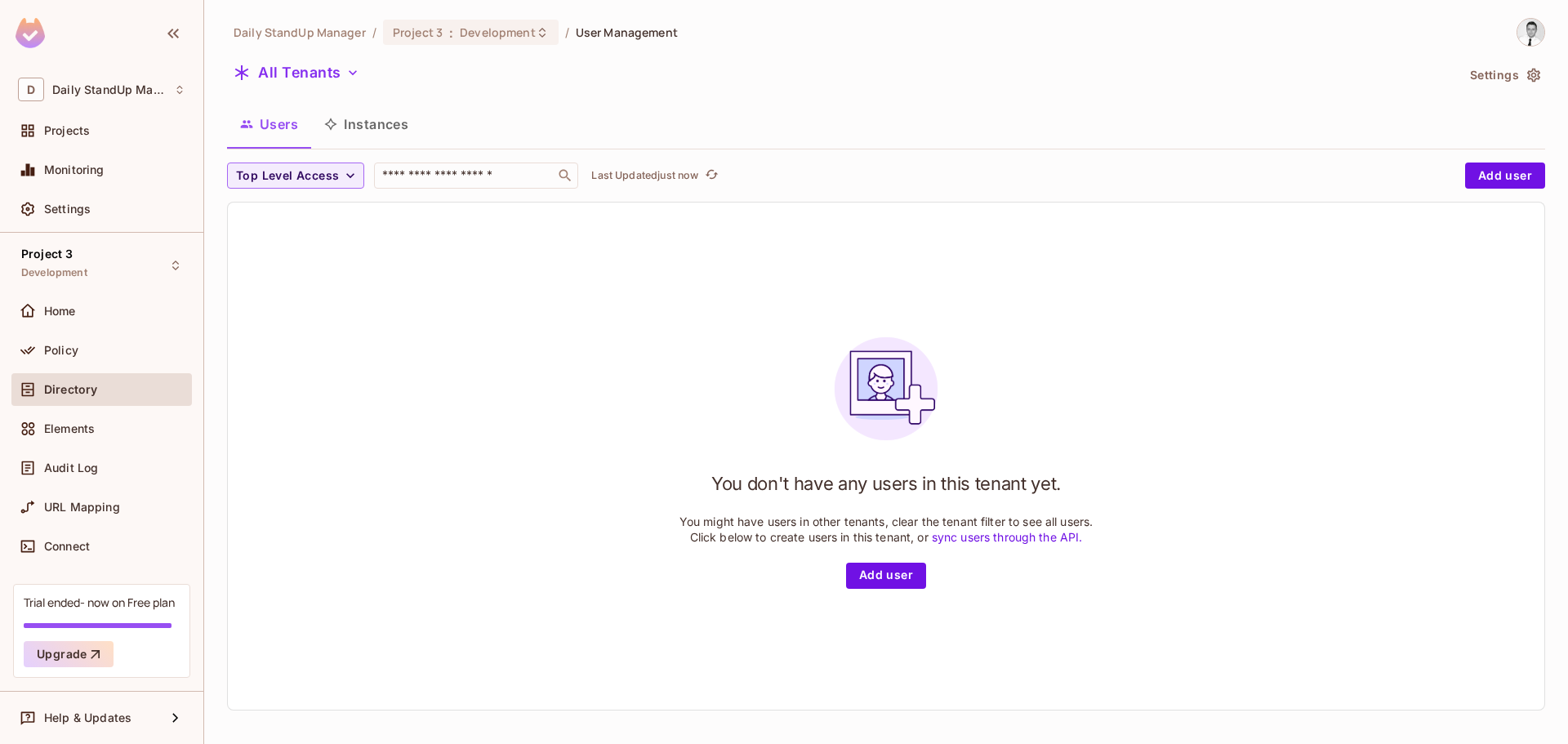
click at [367, 125] on button "Instances" at bounding box center [366, 123] width 110 height 41
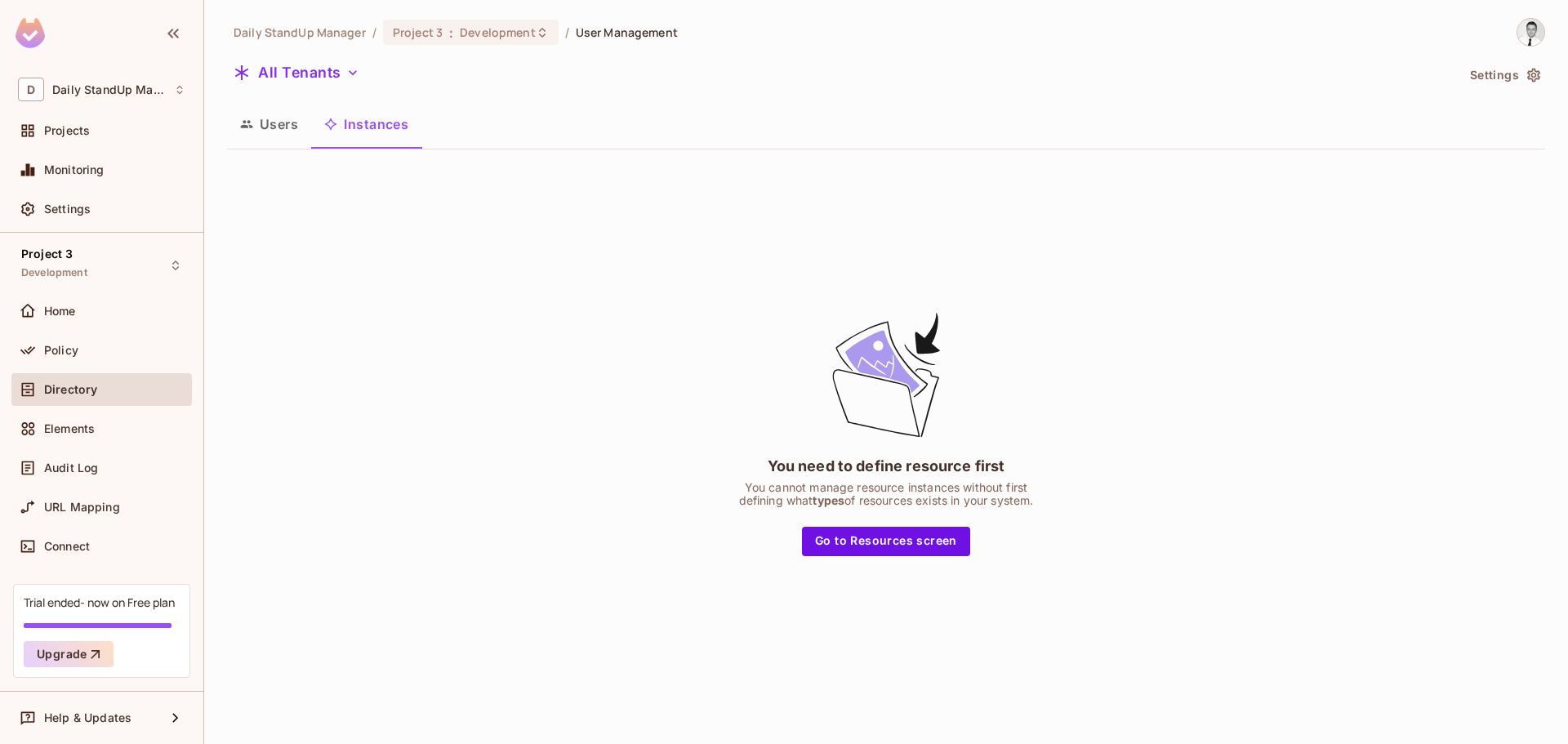
click at [281, 129] on button "Users" at bounding box center [269, 123] width 85 height 41
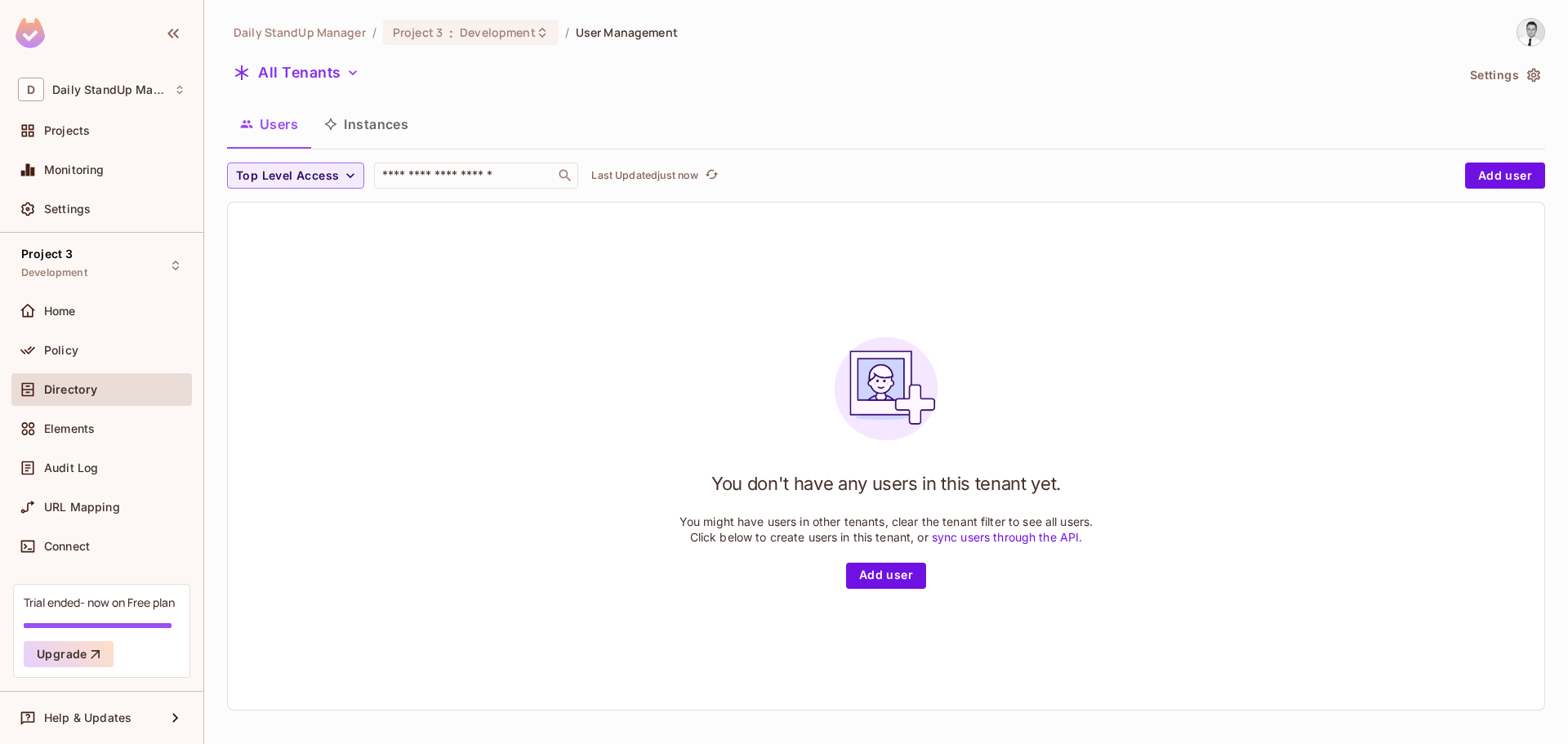
click at [882, 554] on div "You don't have any users in this tenant yet. You might have users in other tena…" at bounding box center [886, 457] width 414 height 265
click at [890, 567] on button "Add user" at bounding box center [885, 576] width 80 height 26
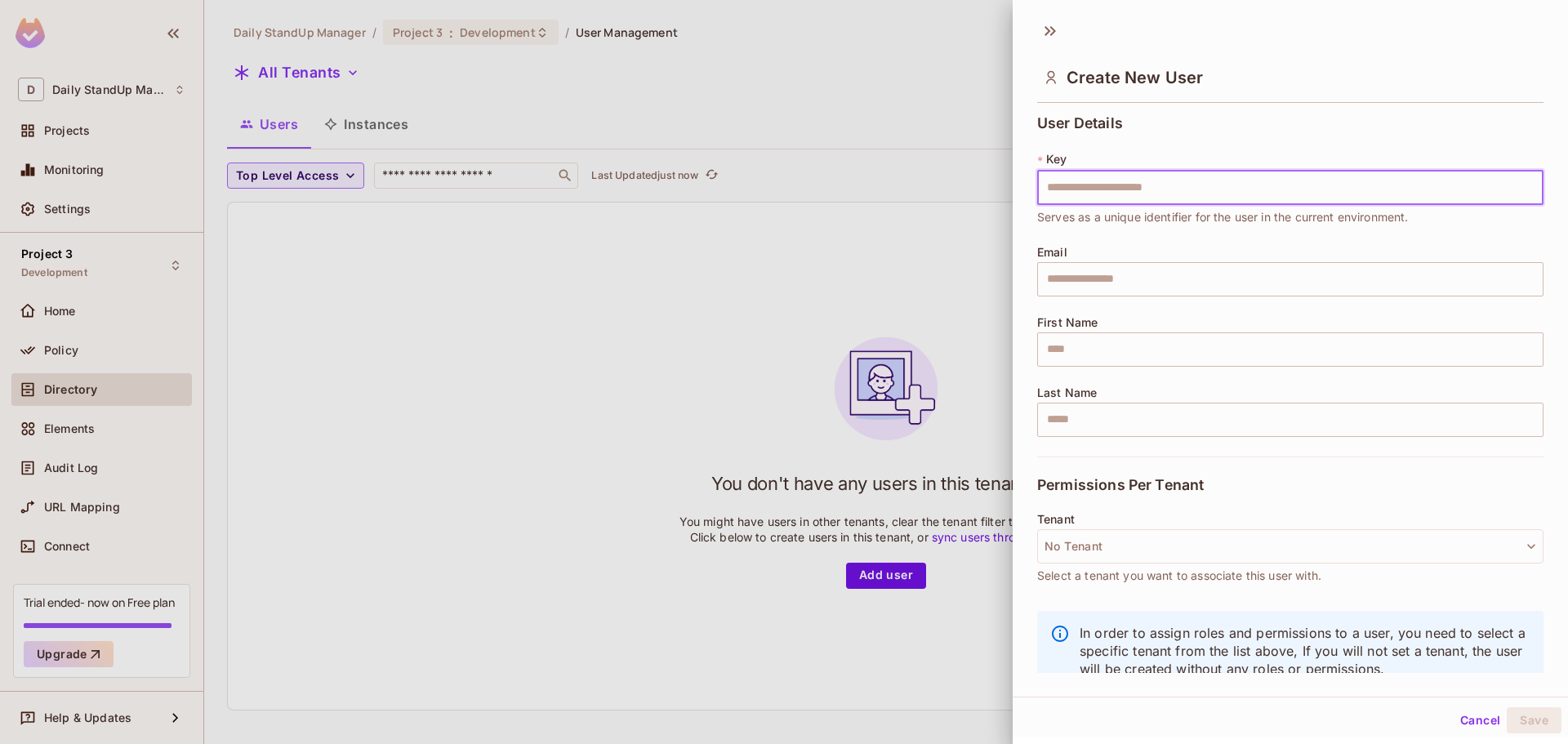
click at [1152, 196] on input "text" at bounding box center [1289, 188] width 506 height 34
click at [1324, 127] on div "User Details * Key ​ Serves as a unique identifier for the user in the current …" at bounding box center [1289, 285] width 506 height 341
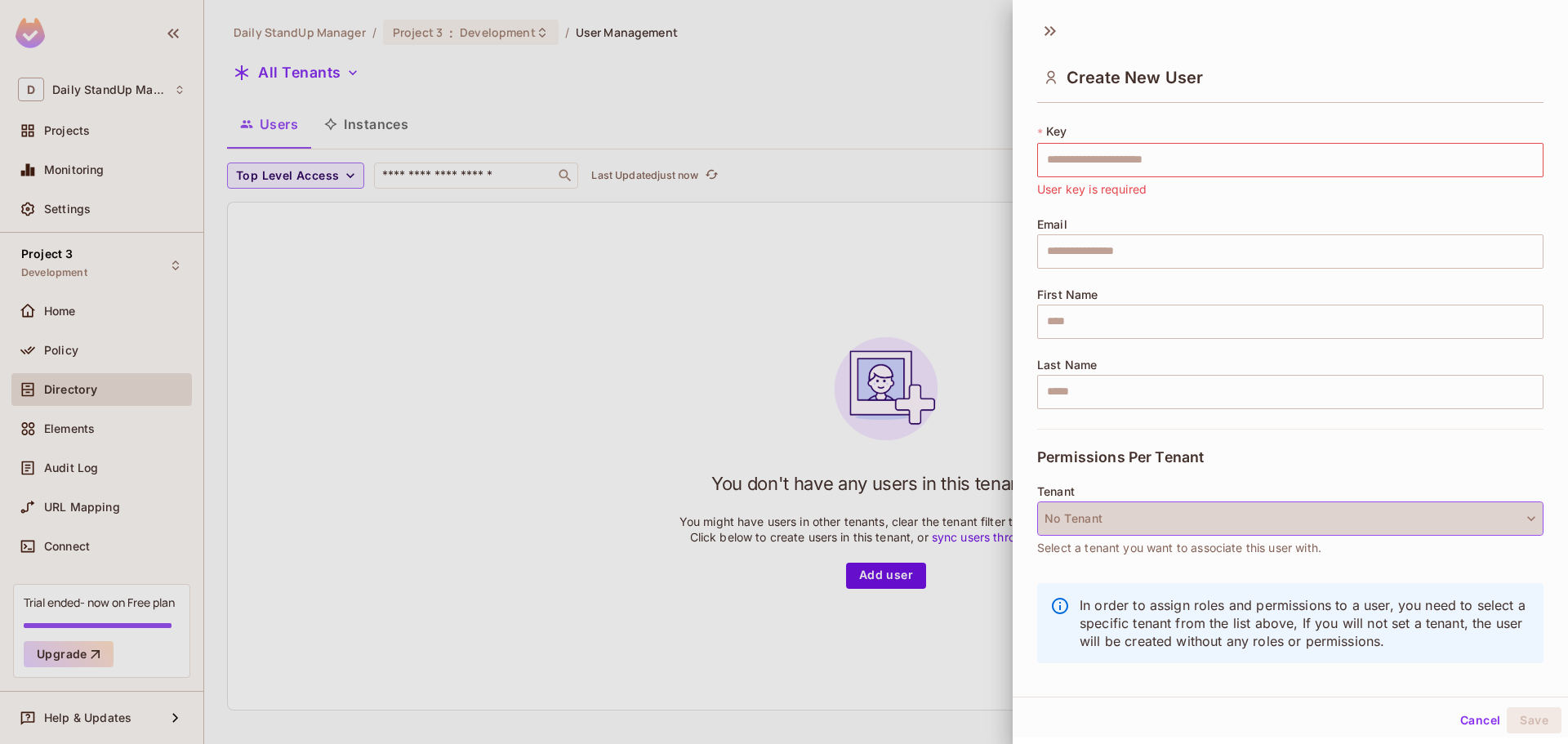
click at [1379, 521] on button "No Tenant" at bounding box center [1289, 518] width 506 height 34
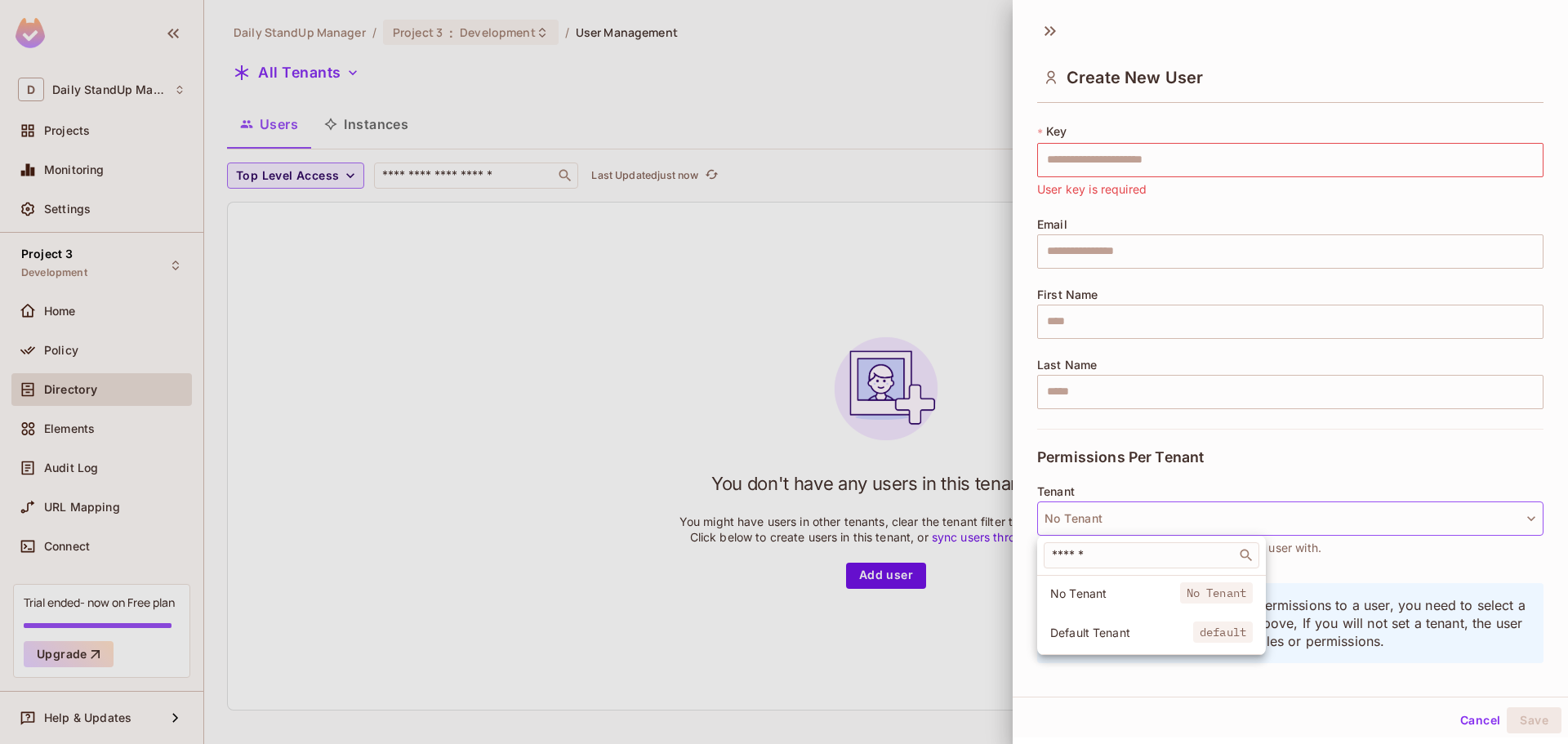
click at [1104, 634] on span "Default Tenant" at bounding box center [1122, 633] width 143 height 16
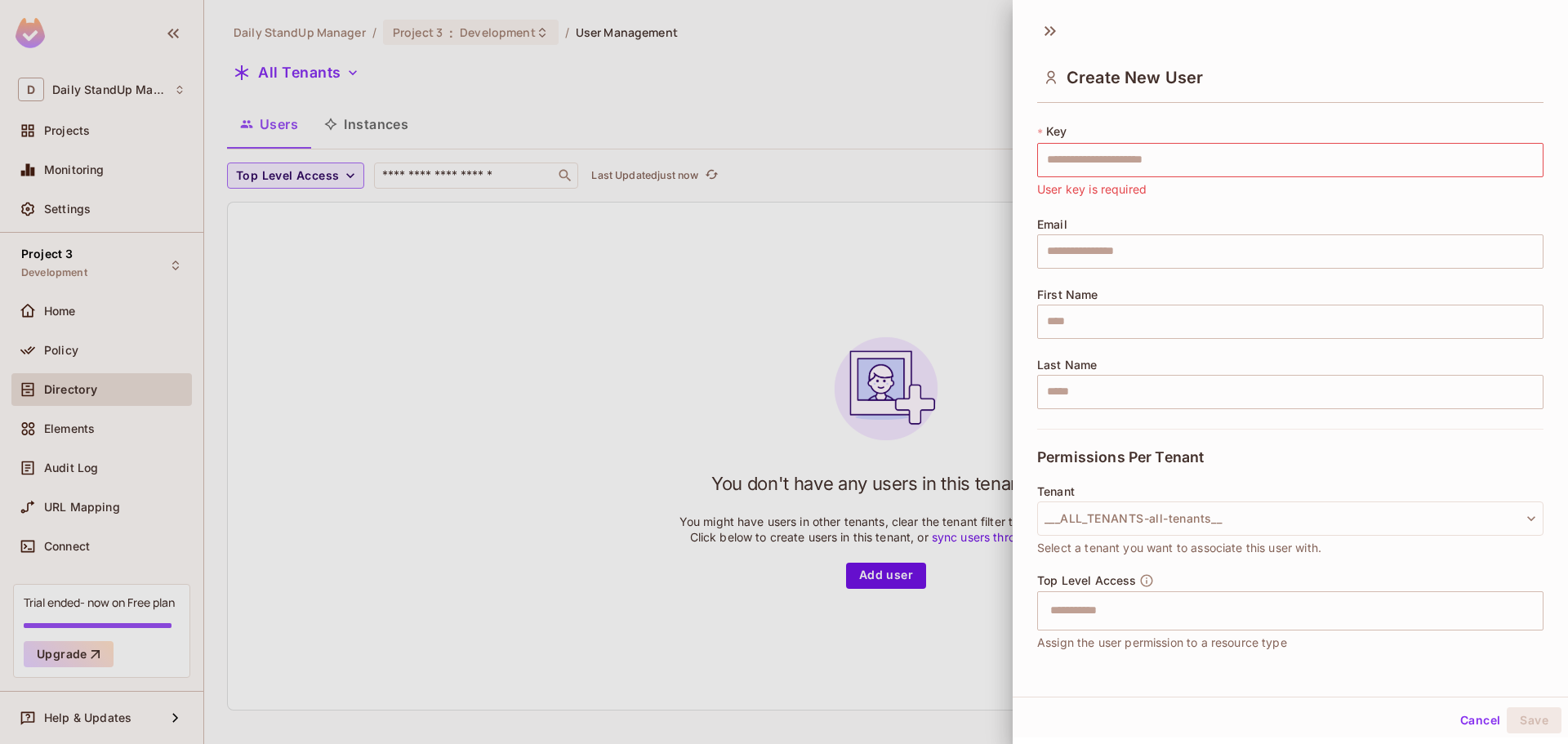
scroll to position [0, 0]
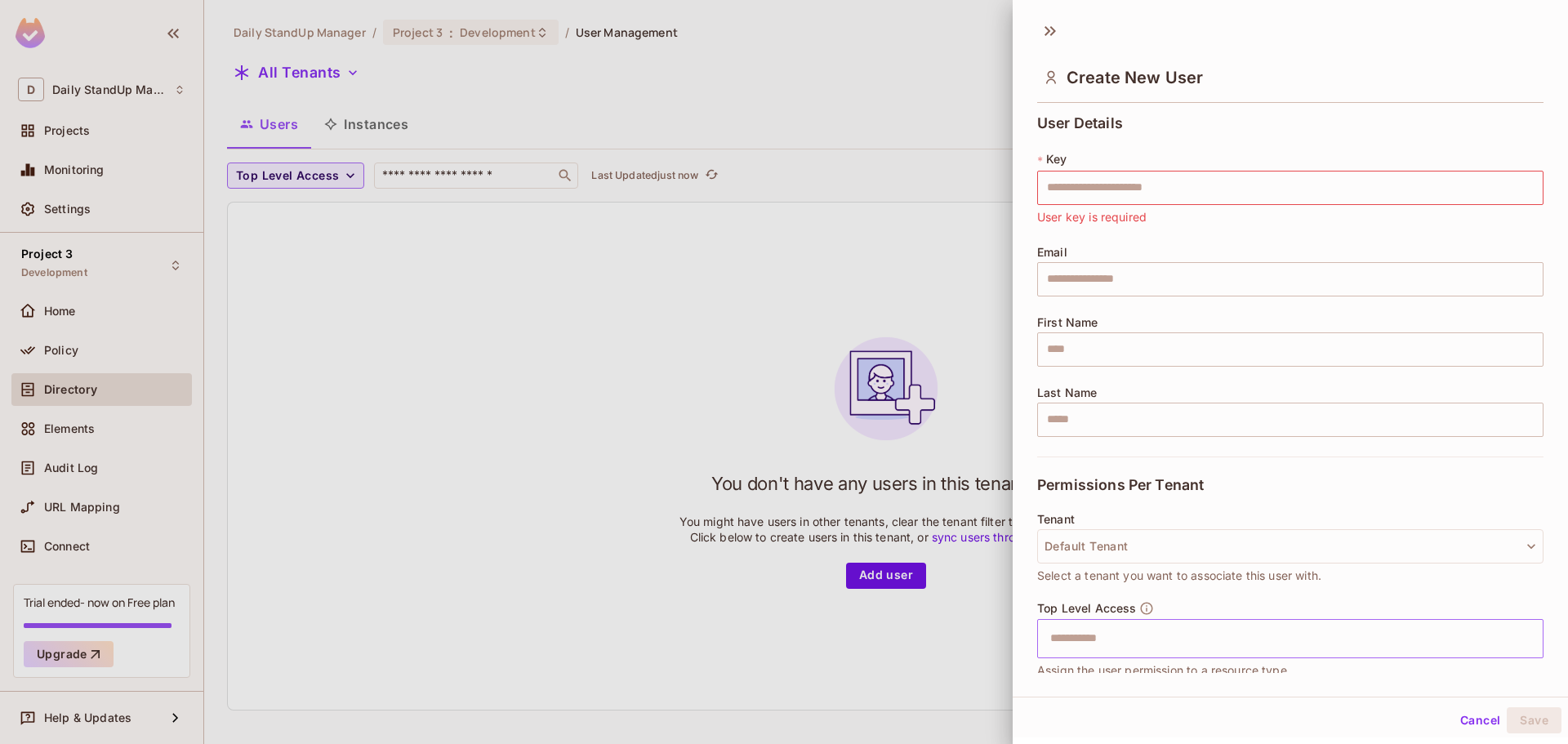
click at [1157, 629] on input "text" at bounding box center [1276, 638] width 472 height 33
drag, startPoint x: 1348, startPoint y: 413, endPoint x: 1350, endPoint y: 425, distance: 12.2
click at [1348, 413] on input "text" at bounding box center [1289, 420] width 506 height 34
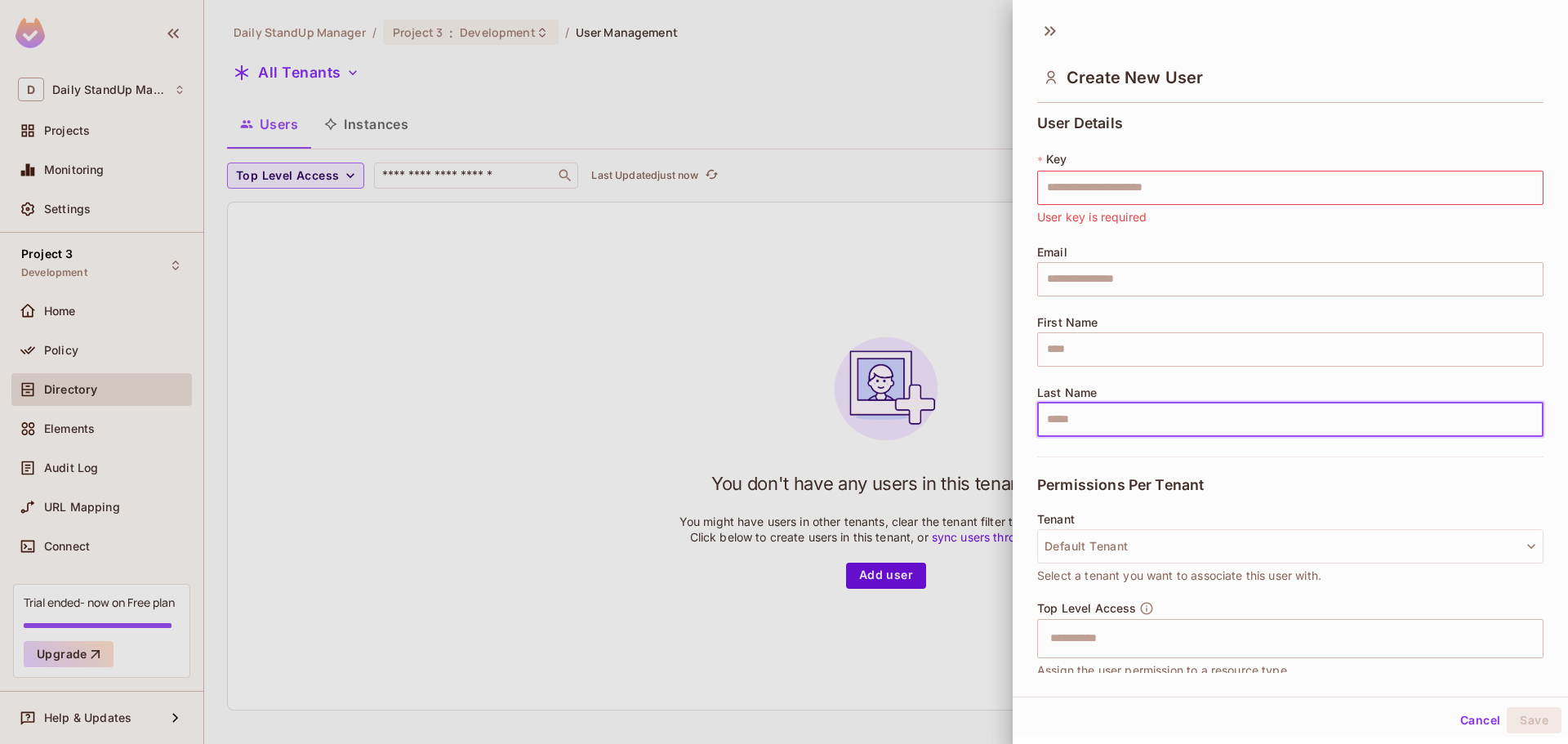
click at [1295, 493] on div "Permissions Per Tenant" at bounding box center [1289, 484] width 506 height 57
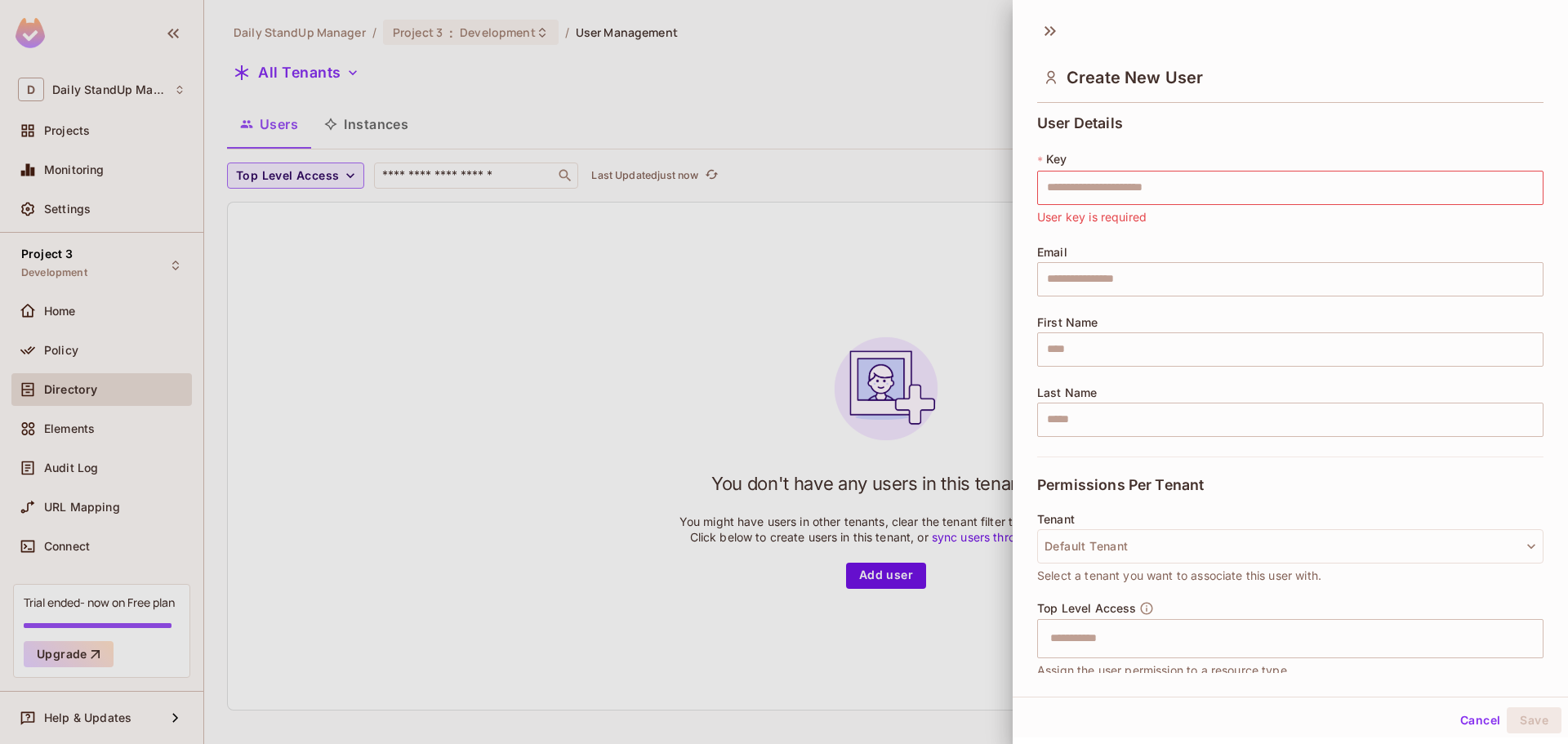
click at [1358, 481] on div "Permissions Per Tenant" at bounding box center [1289, 484] width 506 height 57
click at [1205, 189] on input "text" at bounding box center [1289, 188] width 506 height 34
click at [1310, 128] on div "User Details * Key ​ User key is required Email ​ First Name ​ Last Name ​" at bounding box center [1289, 285] width 506 height 341
click at [1137, 286] on input "text" at bounding box center [1289, 279] width 506 height 34
type input "**********"
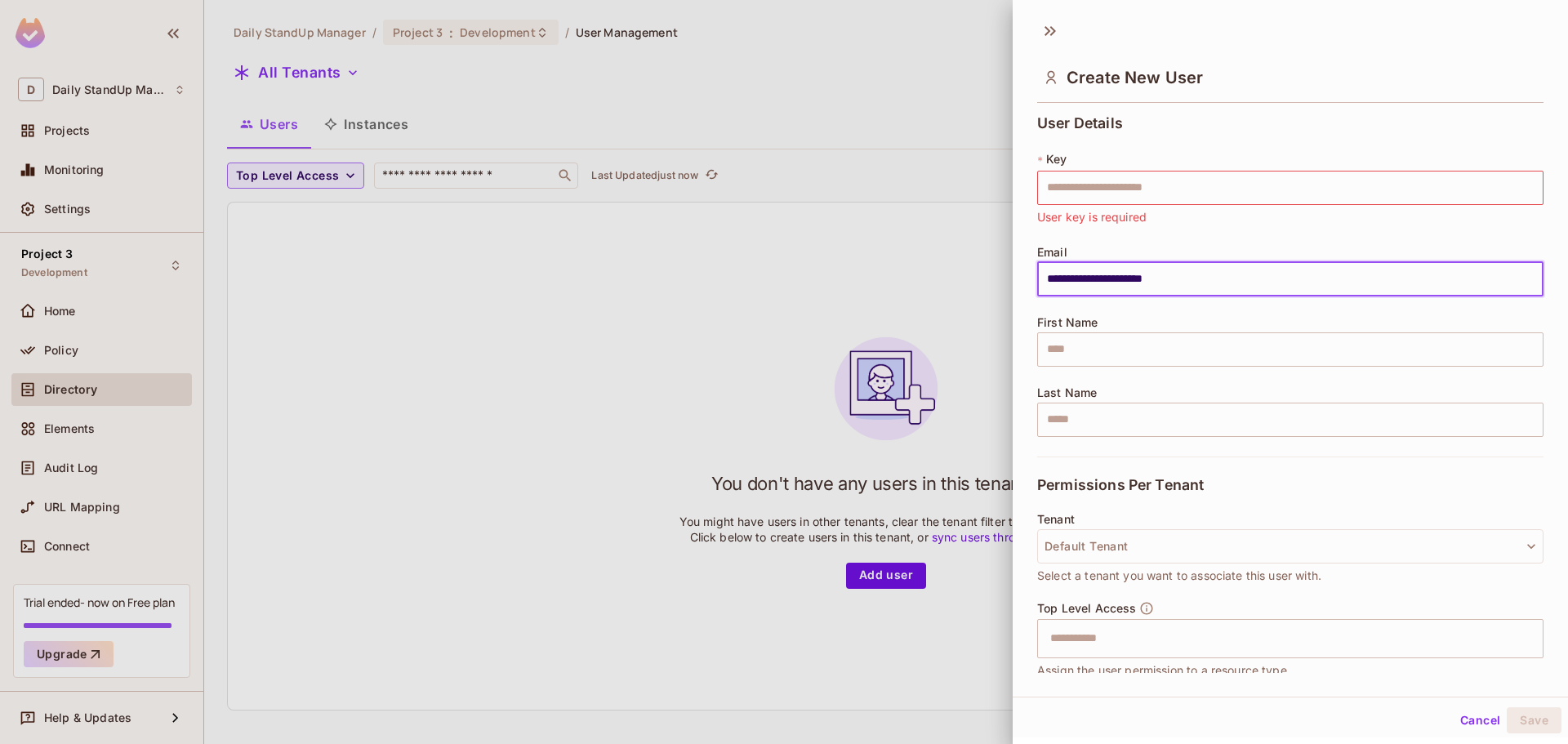
type input "*****"
type input "*********"
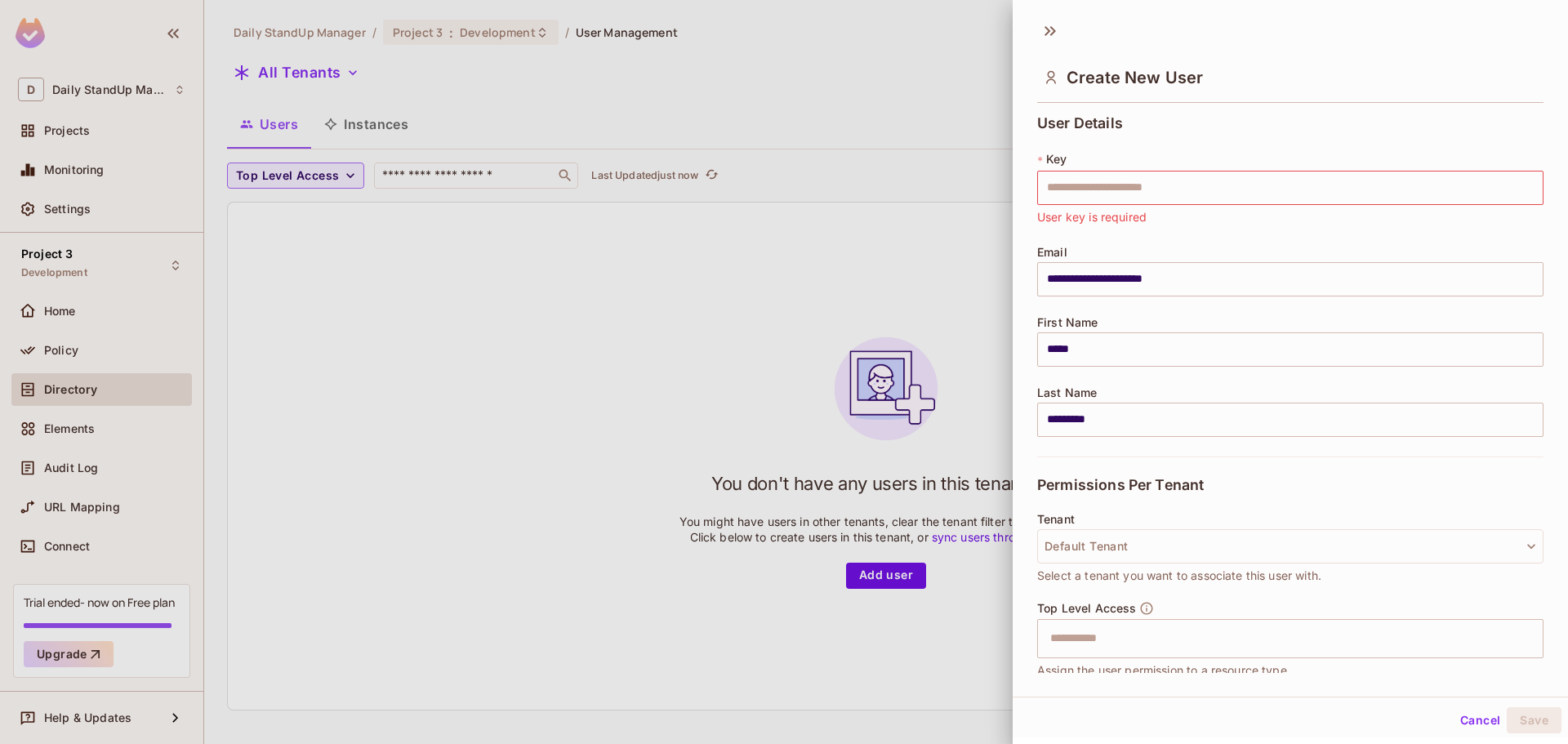
click at [1247, 467] on div "Permissions Per Tenant" at bounding box center [1289, 484] width 506 height 57
click at [1478, 717] on button "Cancel" at bounding box center [1479, 720] width 53 height 26
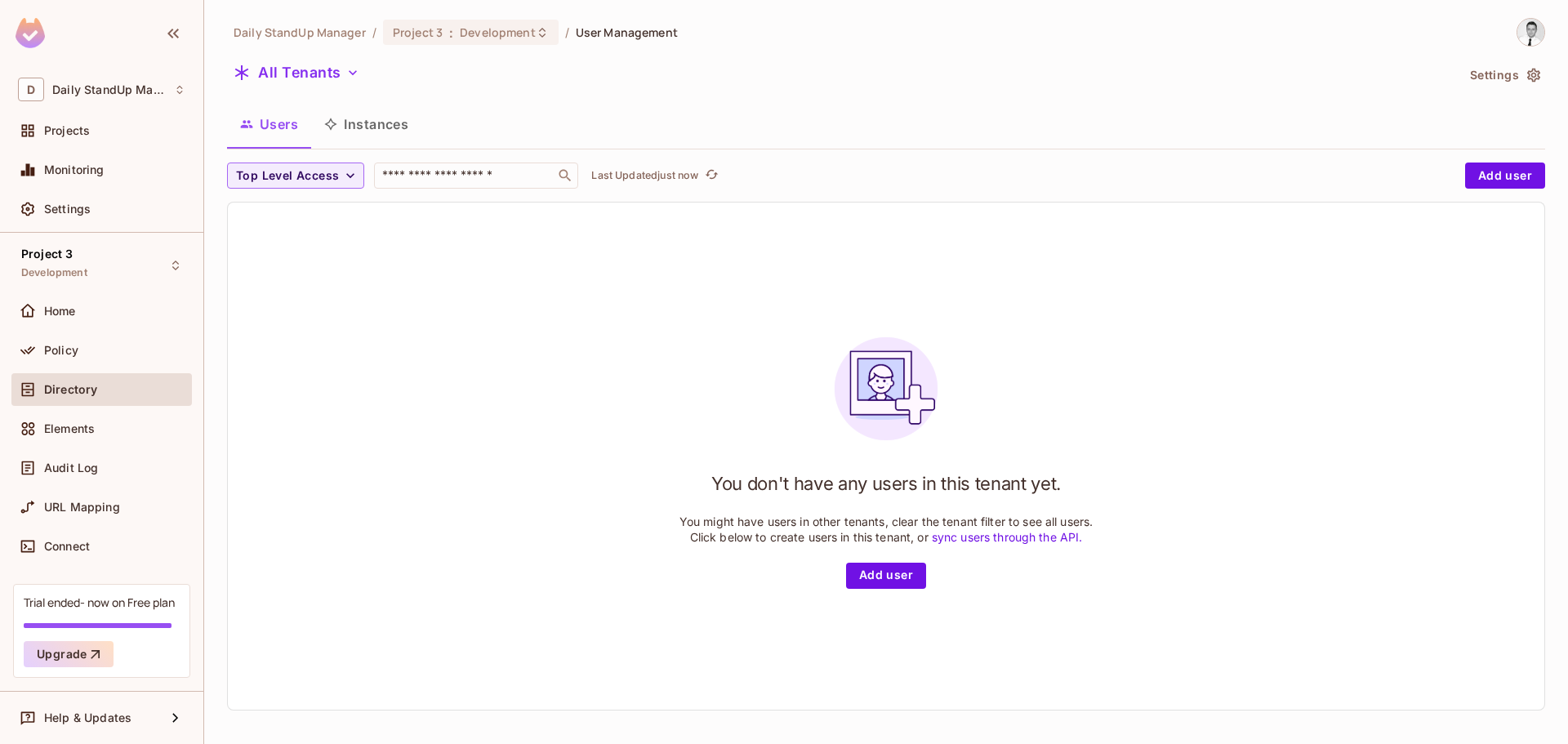
click at [403, 133] on button "Instances" at bounding box center [366, 123] width 110 height 41
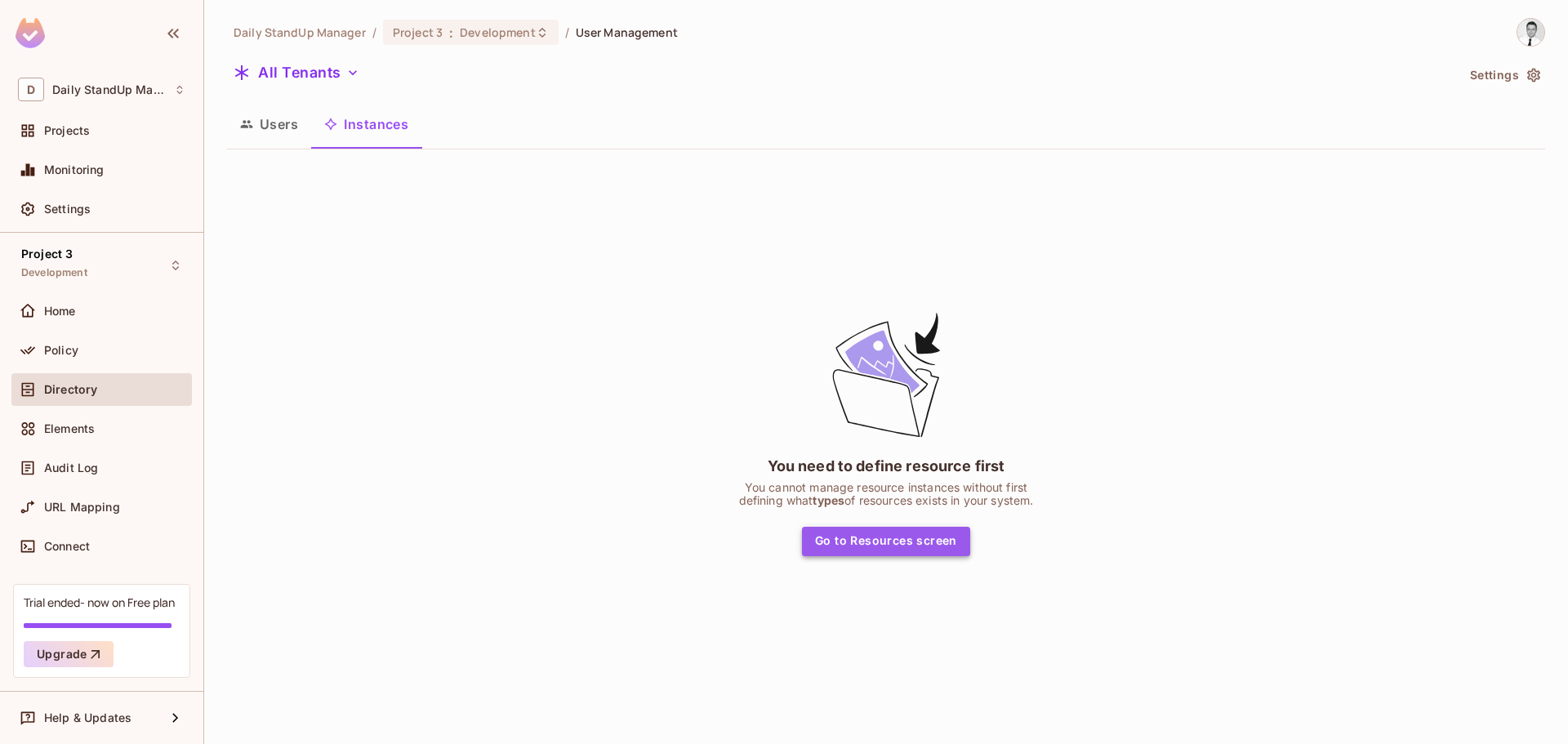
click at [899, 544] on button "Go to Resources screen" at bounding box center [885, 541] width 168 height 30
click at [292, 76] on button "All Tenants" at bounding box center [296, 73] width 139 height 26
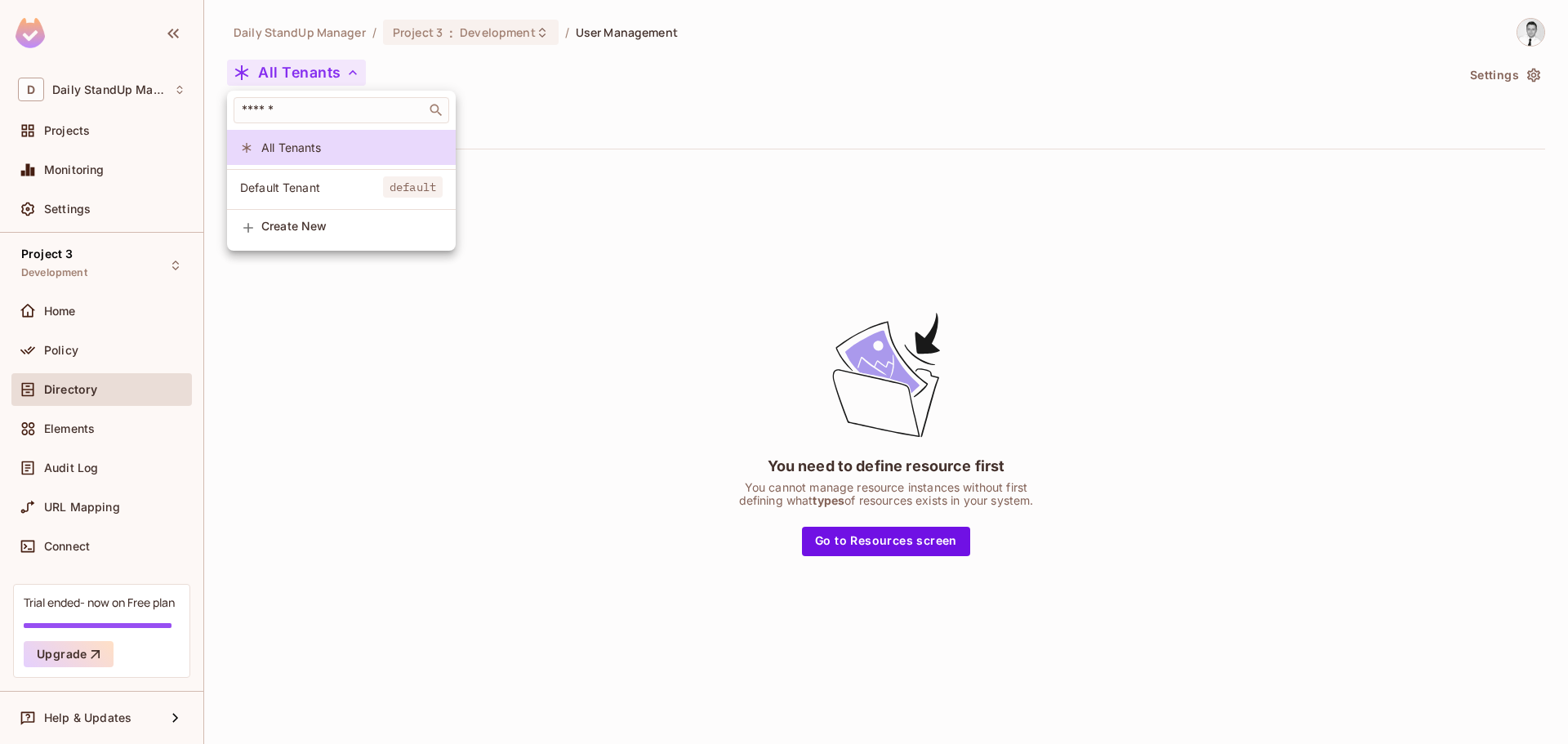
click at [301, 189] on span "Default Tenant" at bounding box center [311, 188] width 143 height 16
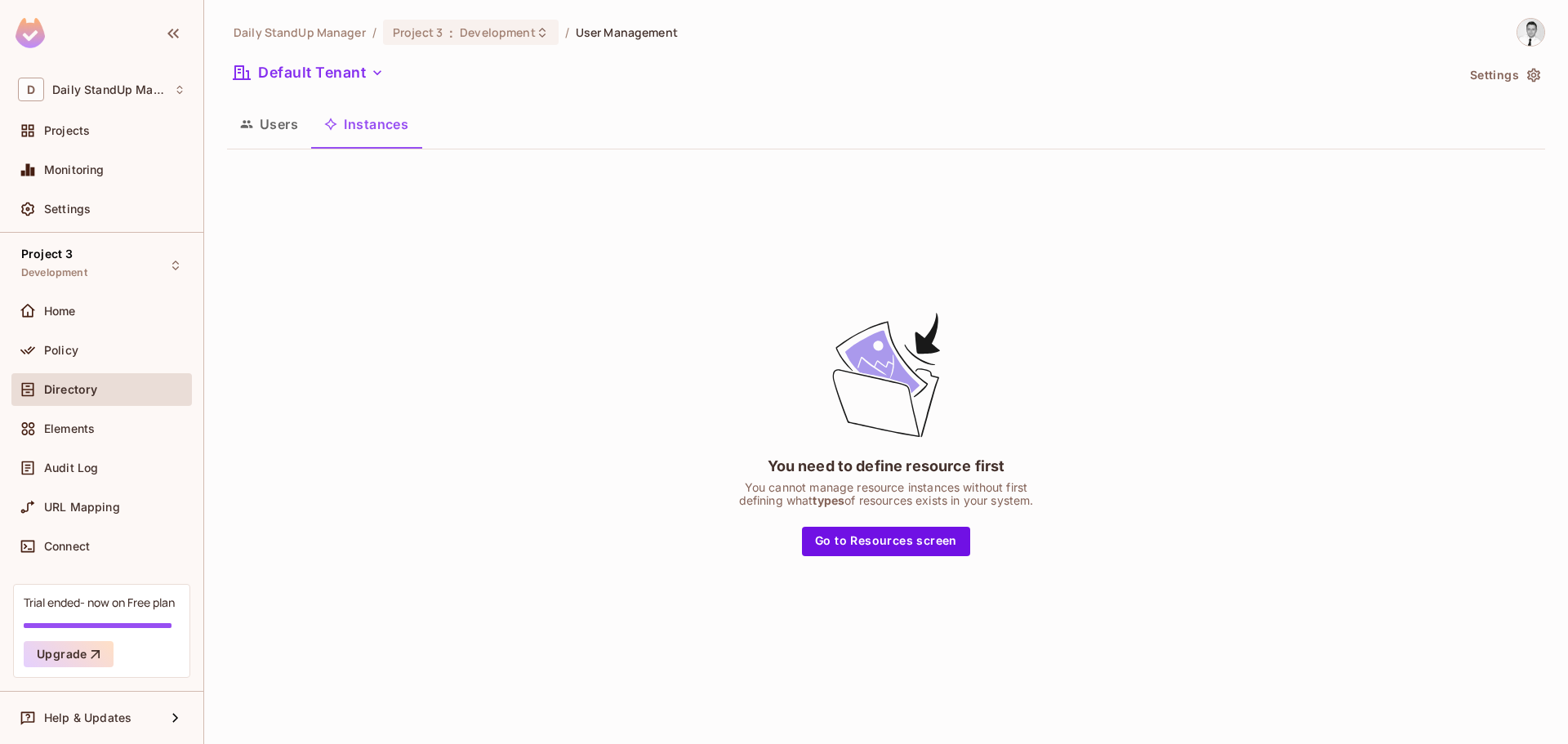
click at [256, 117] on button "Users" at bounding box center [269, 123] width 85 height 41
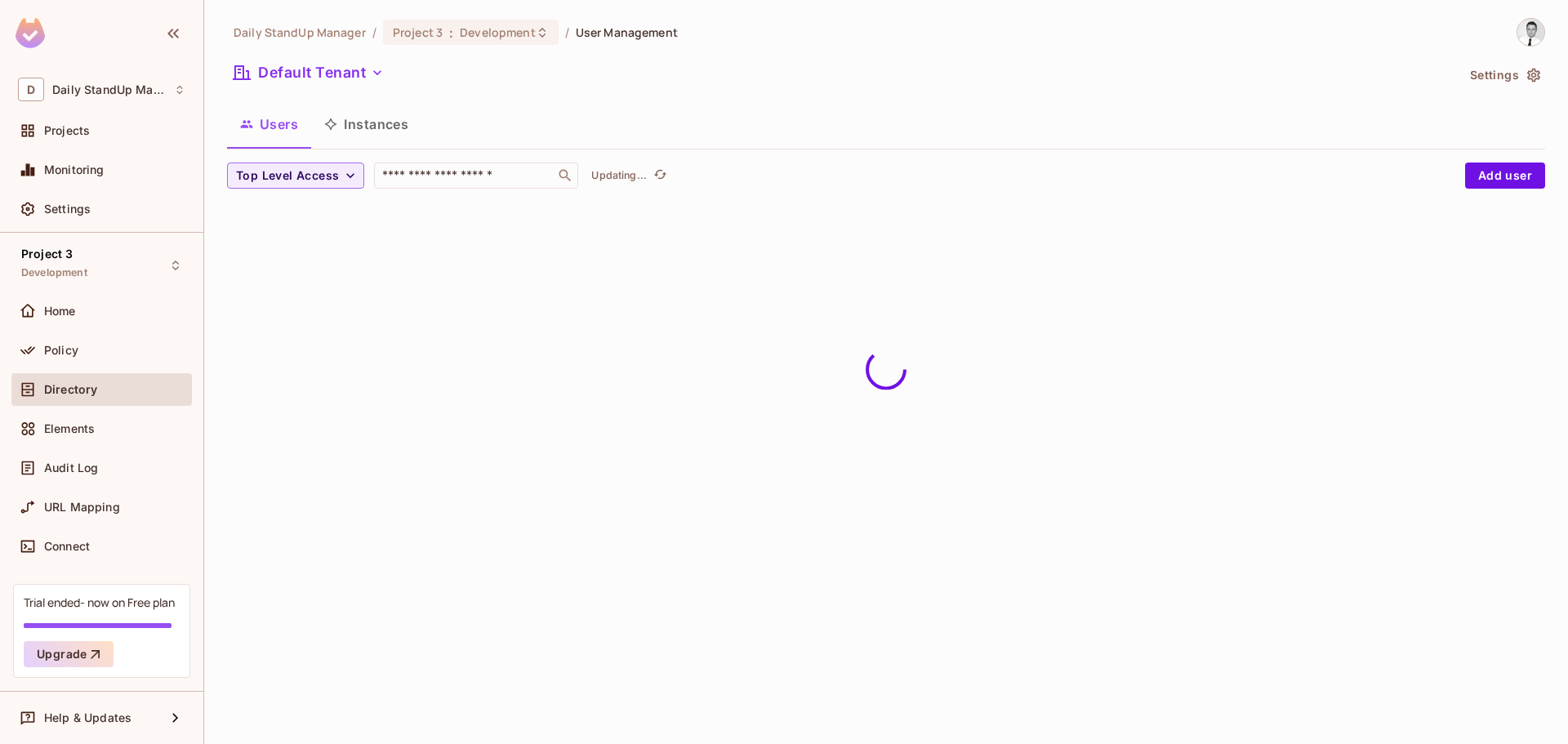
drag, startPoint x: 922, startPoint y: 89, endPoint x: 934, endPoint y: 89, distance: 12.0
click at [925, 89] on div "Default Tenant" at bounding box center [841, 75] width 1229 height 31
